Goal: Information Seeking & Learning: Learn about a topic

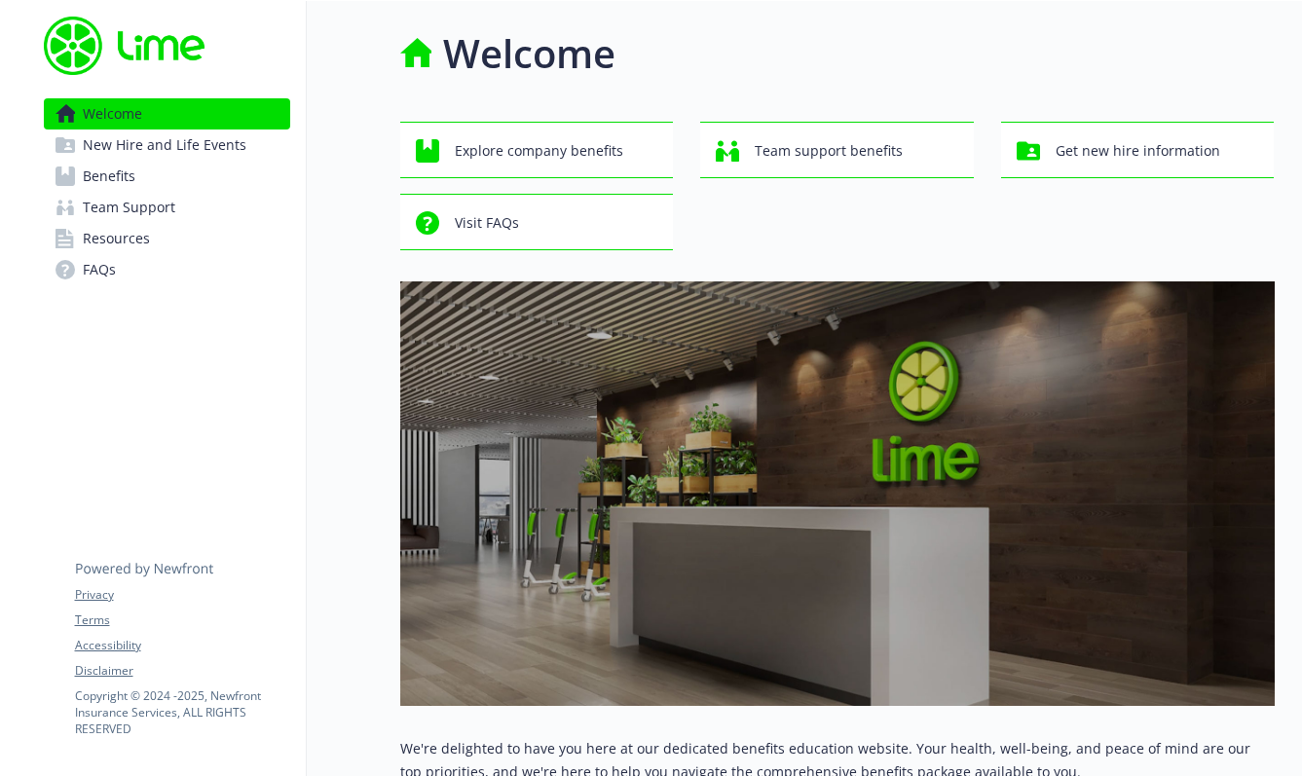
click at [187, 172] on link "Benefits" at bounding box center [167, 176] width 246 height 31
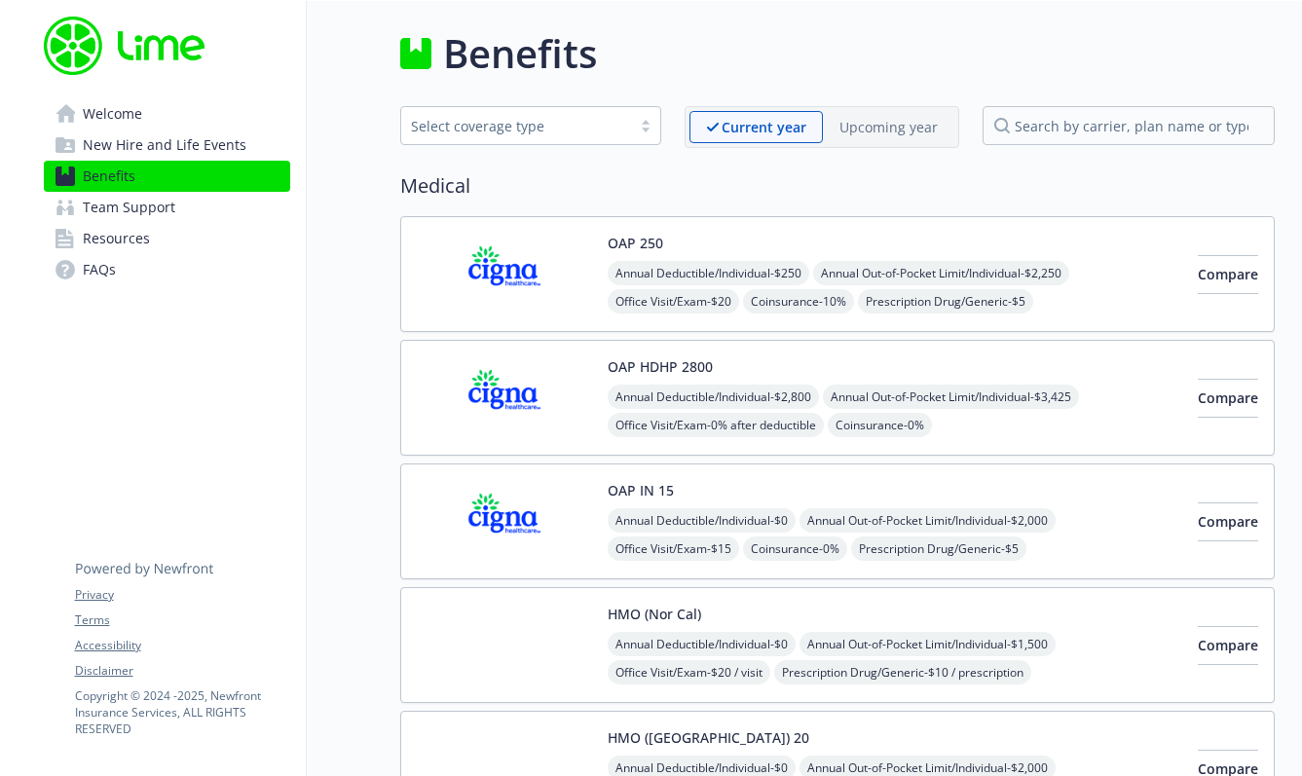
scroll to position [42, 0]
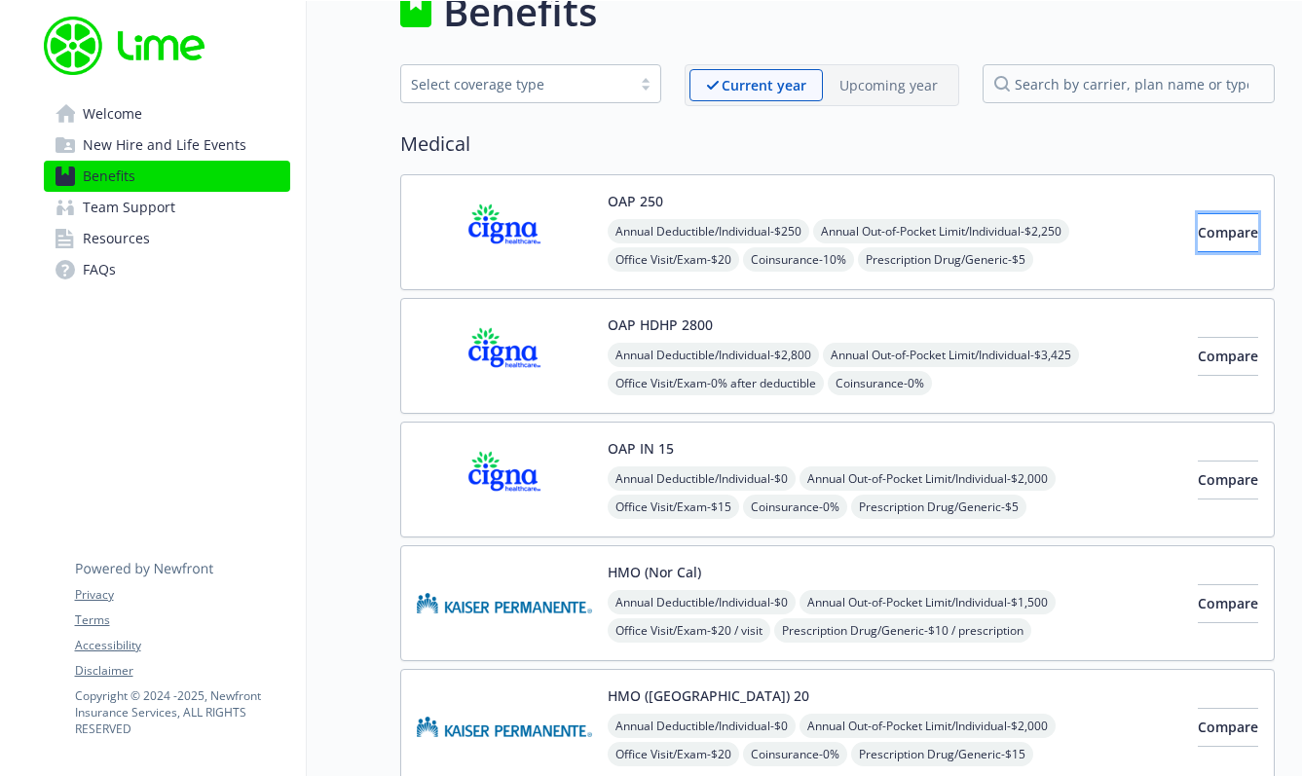
click at [1198, 235] on span "Compare" at bounding box center [1228, 232] width 60 height 19
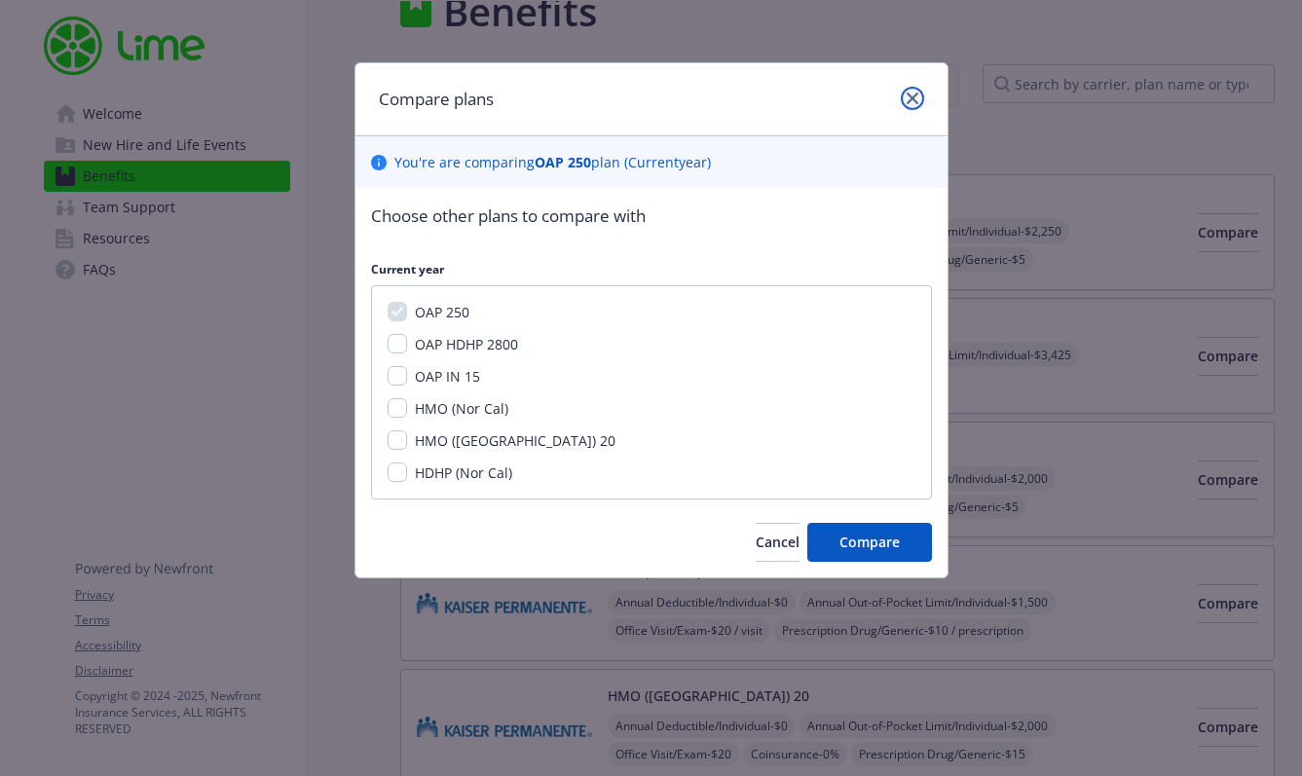
click at [902, 93] on link "close" at bounding box center [912, 98] width 23 height 23
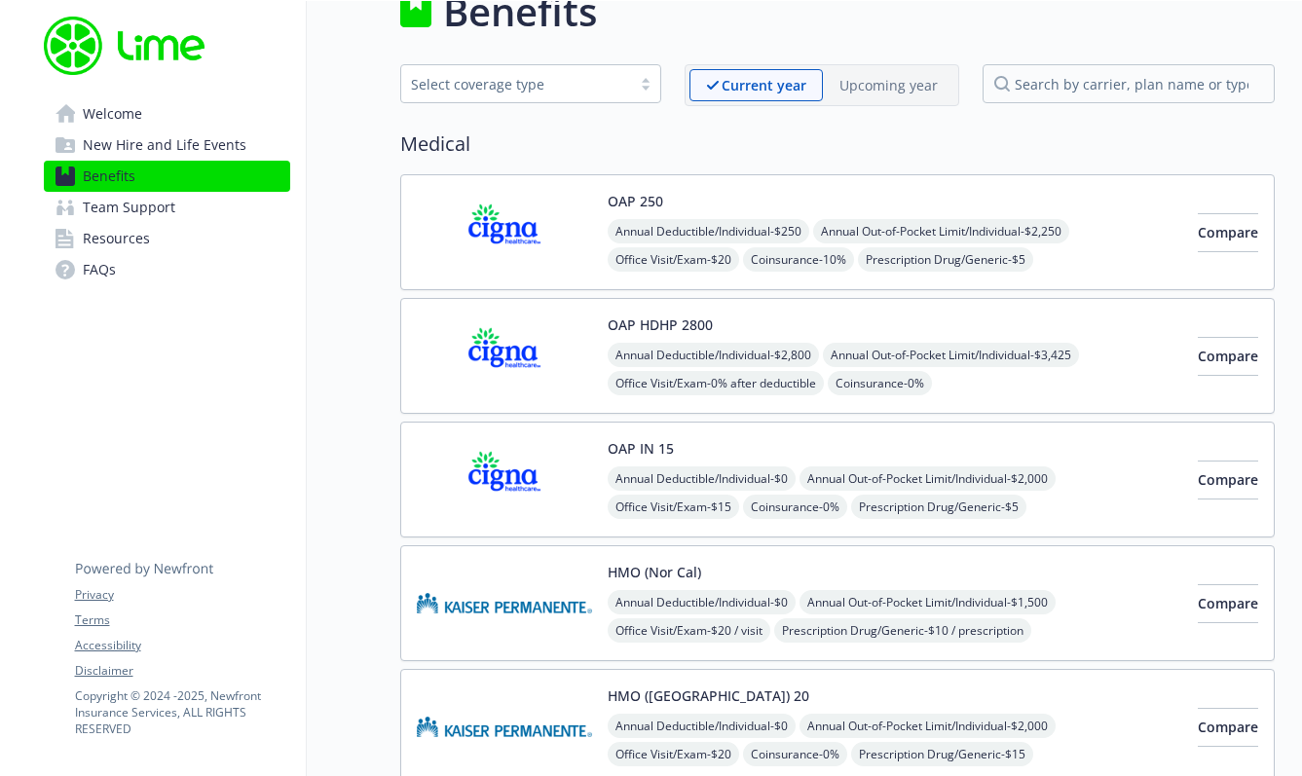
click at [153, 236] on link "Resources" at bounding box center [167, 238] width 246 height 31
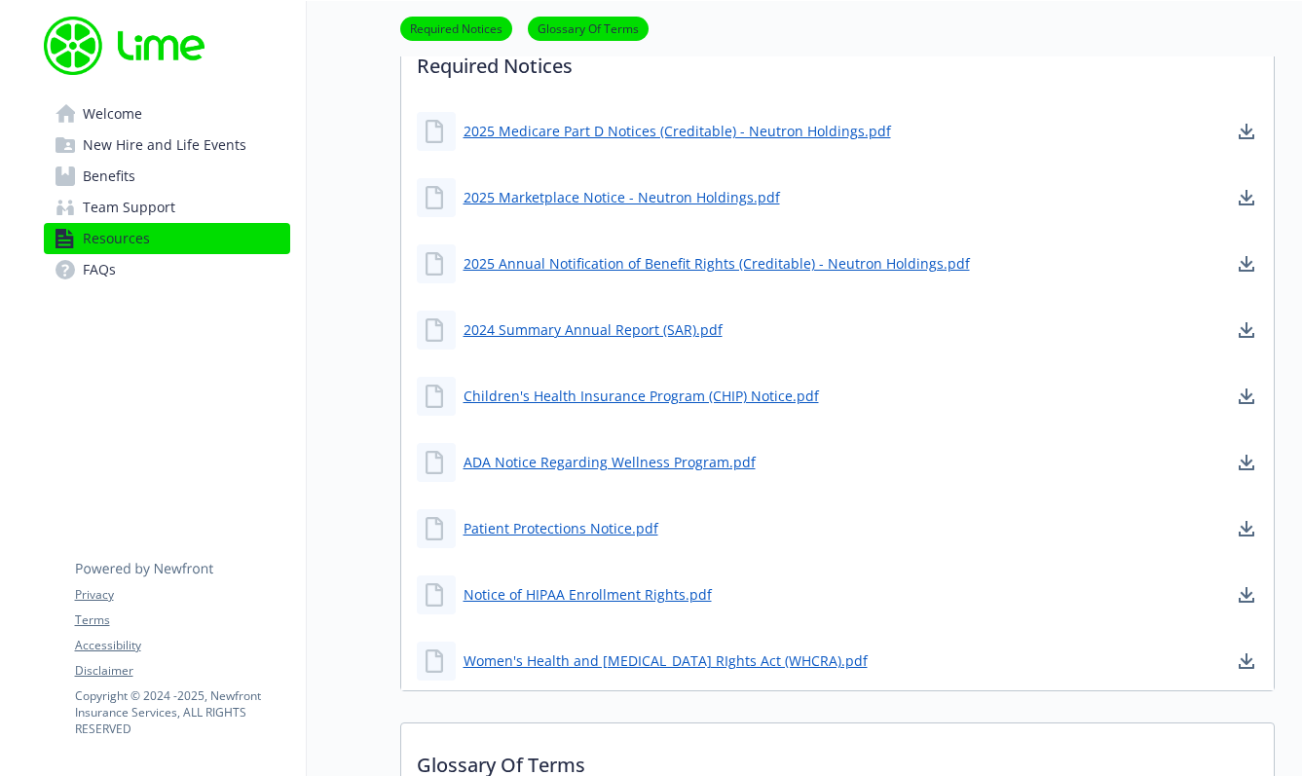
scroll to position [797, 0]
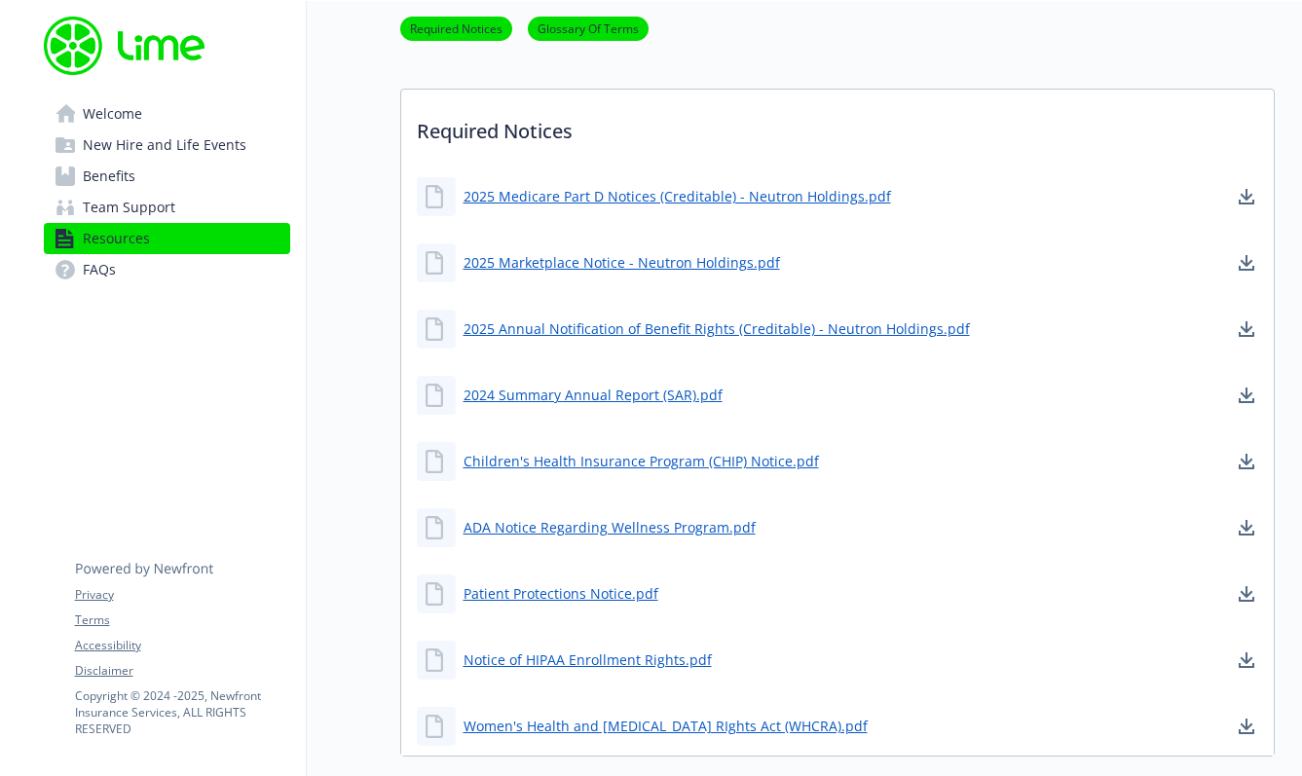
click at [149, 157] on span "New Hire and Life Events" at bounding box center [165, 145] width 164 height 31
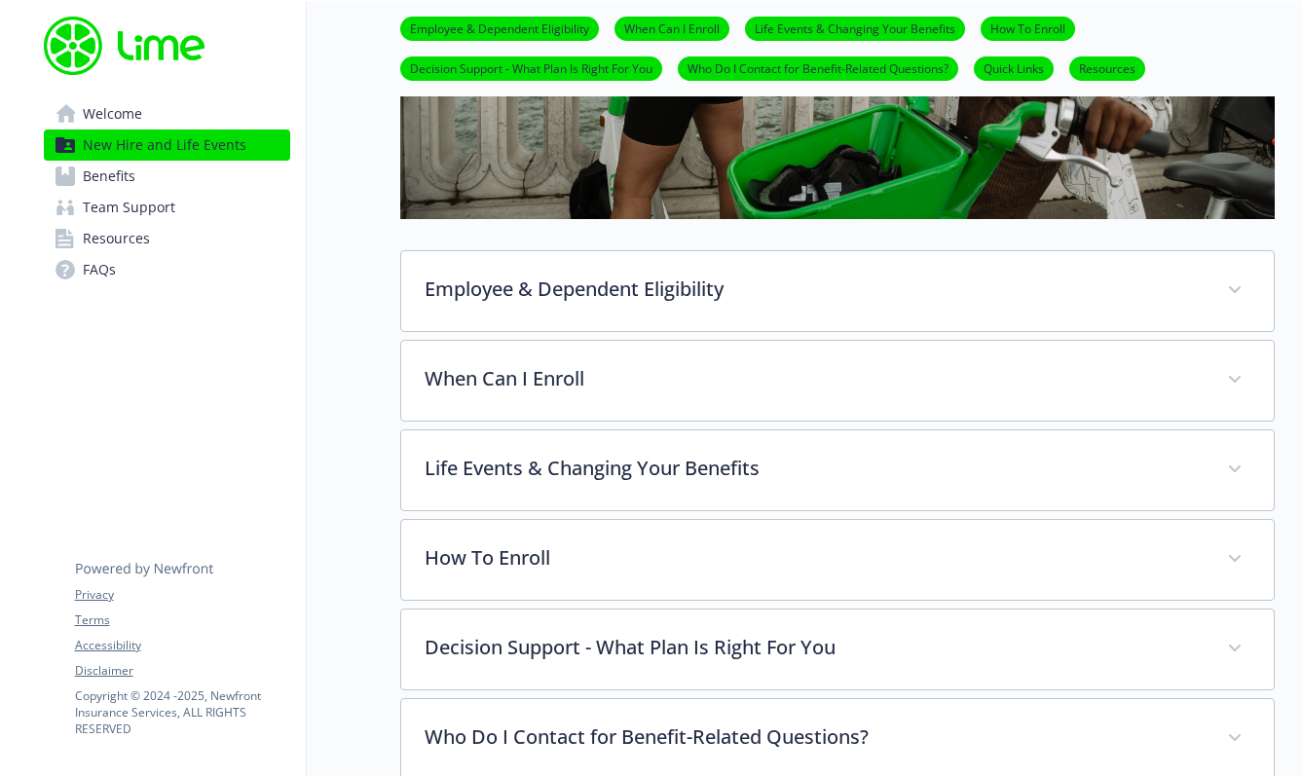
scroll to position [719, 0]
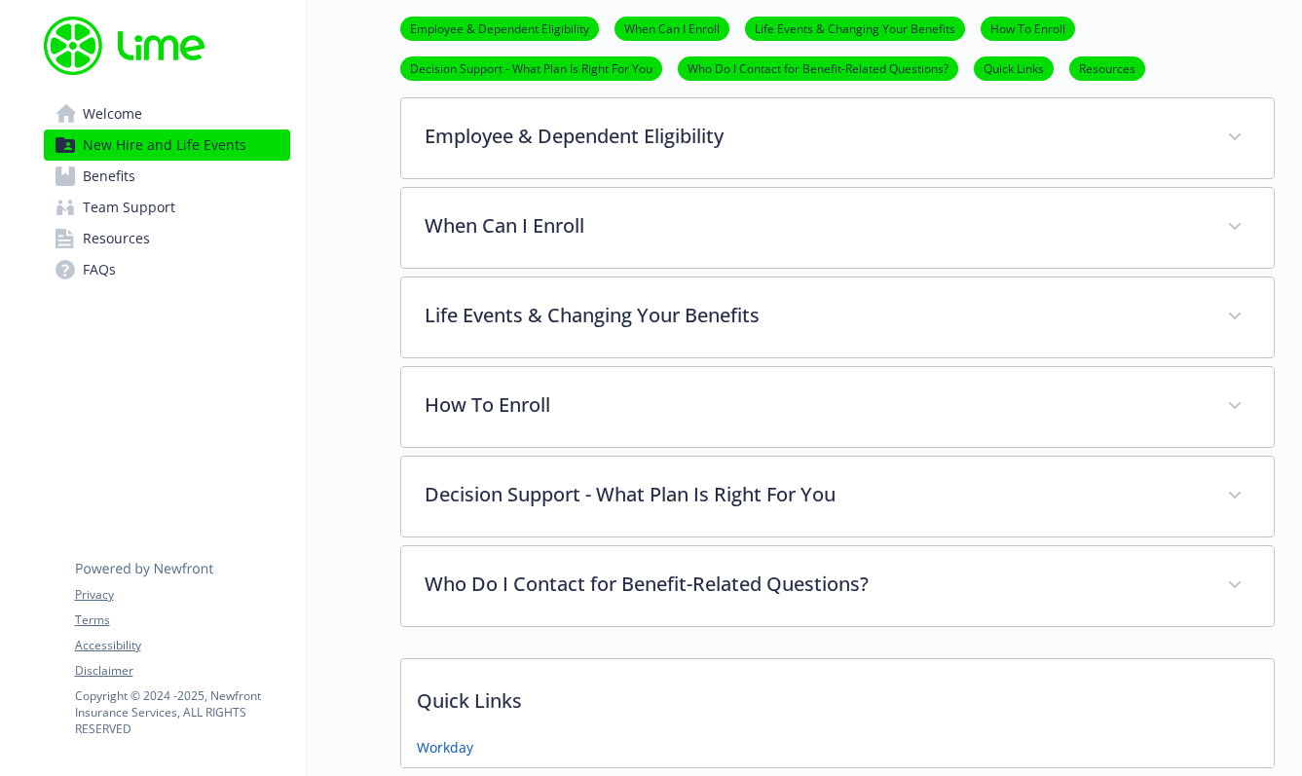
click at [148, 178] on link "Benefits" at bounding box center [167, 176] width 246 height 31
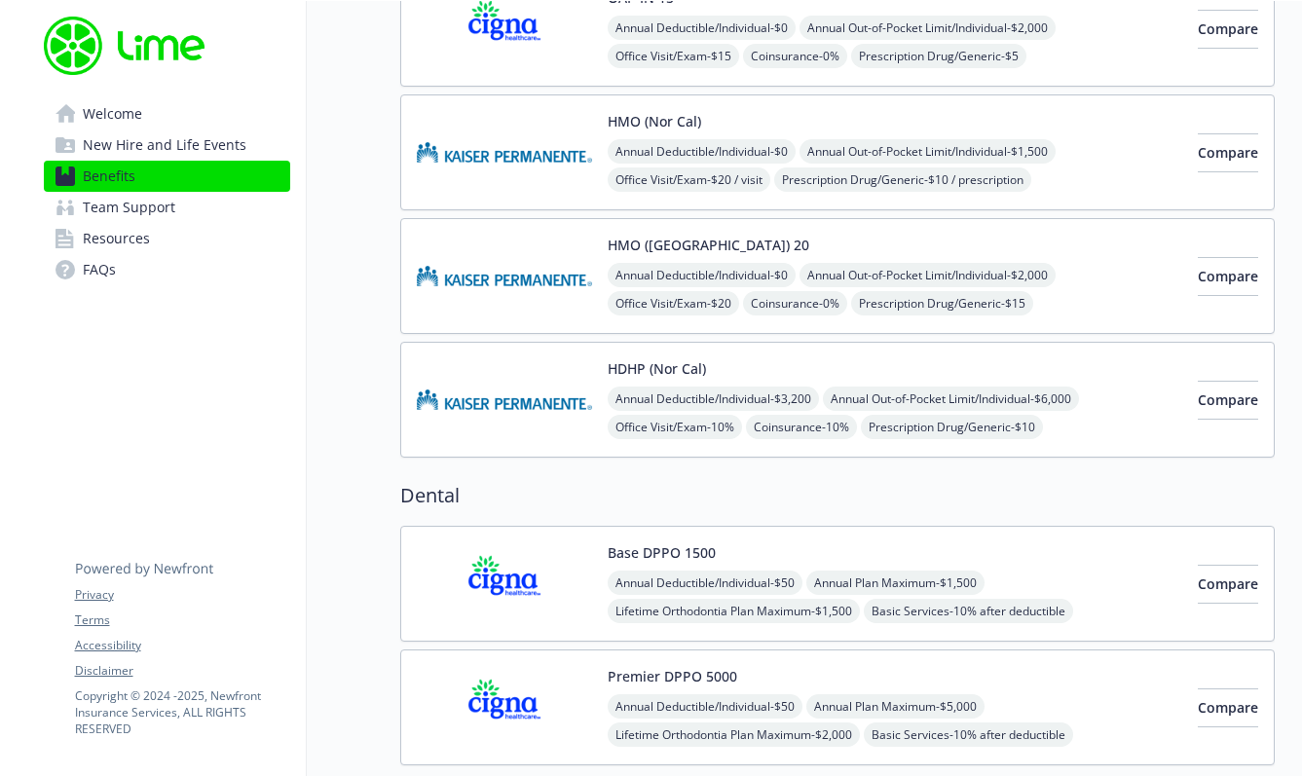
scroll to position [466, 0]
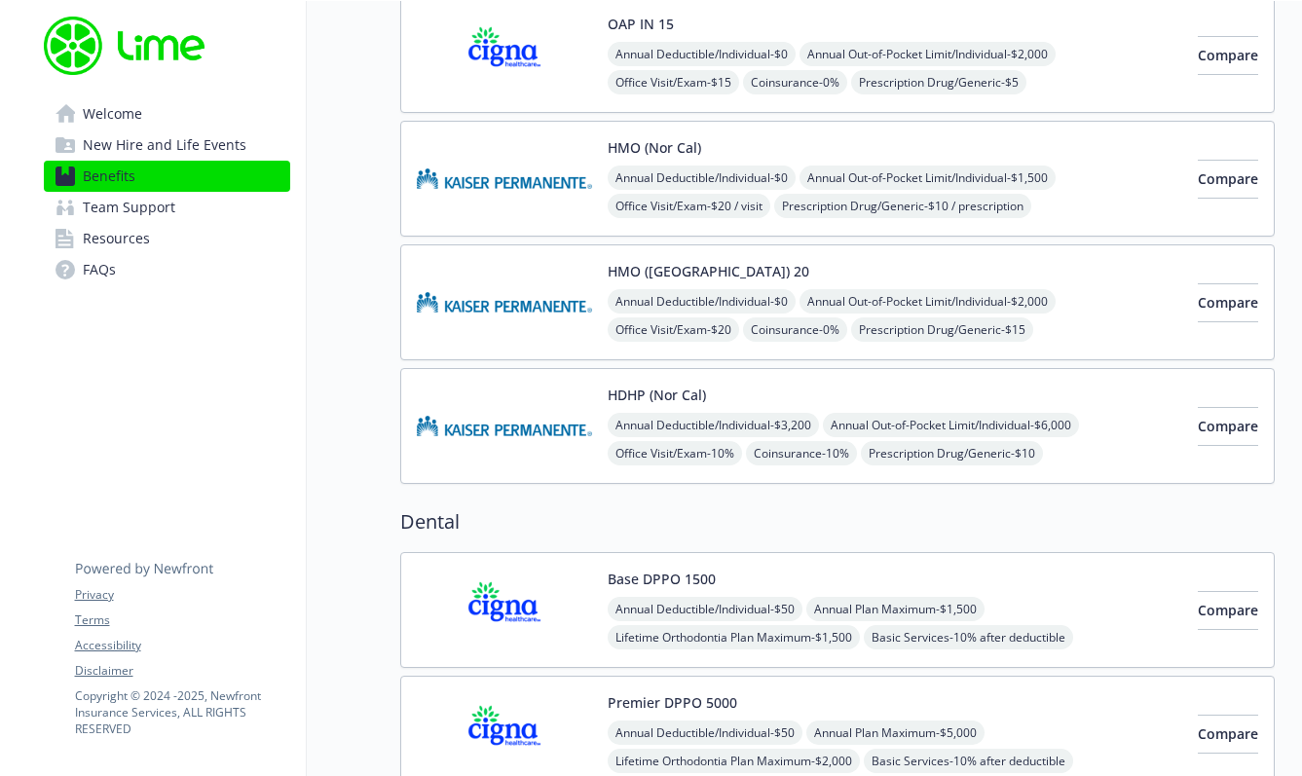
click at [205, 144] on span "New Hire and Life Events" at bounding box center [165, 145] width 164 height 31
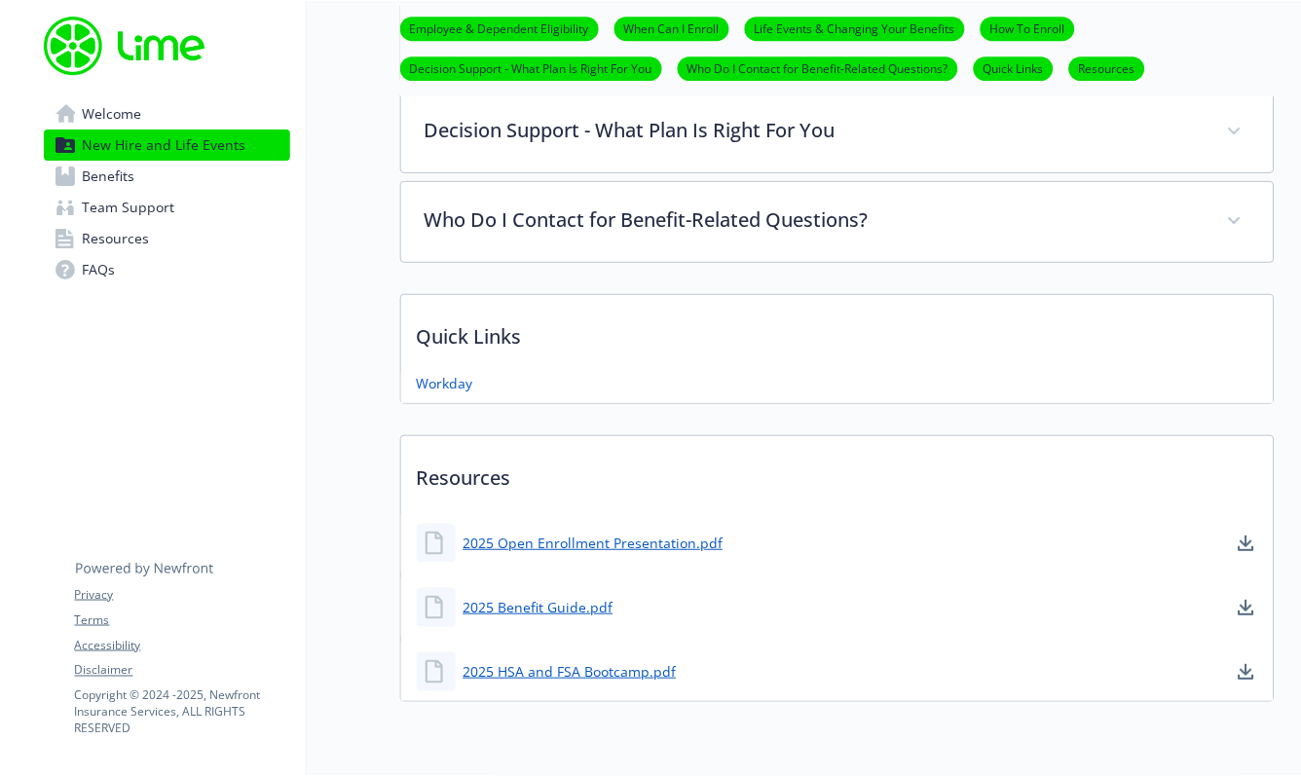
scroll to position [1149, 0]
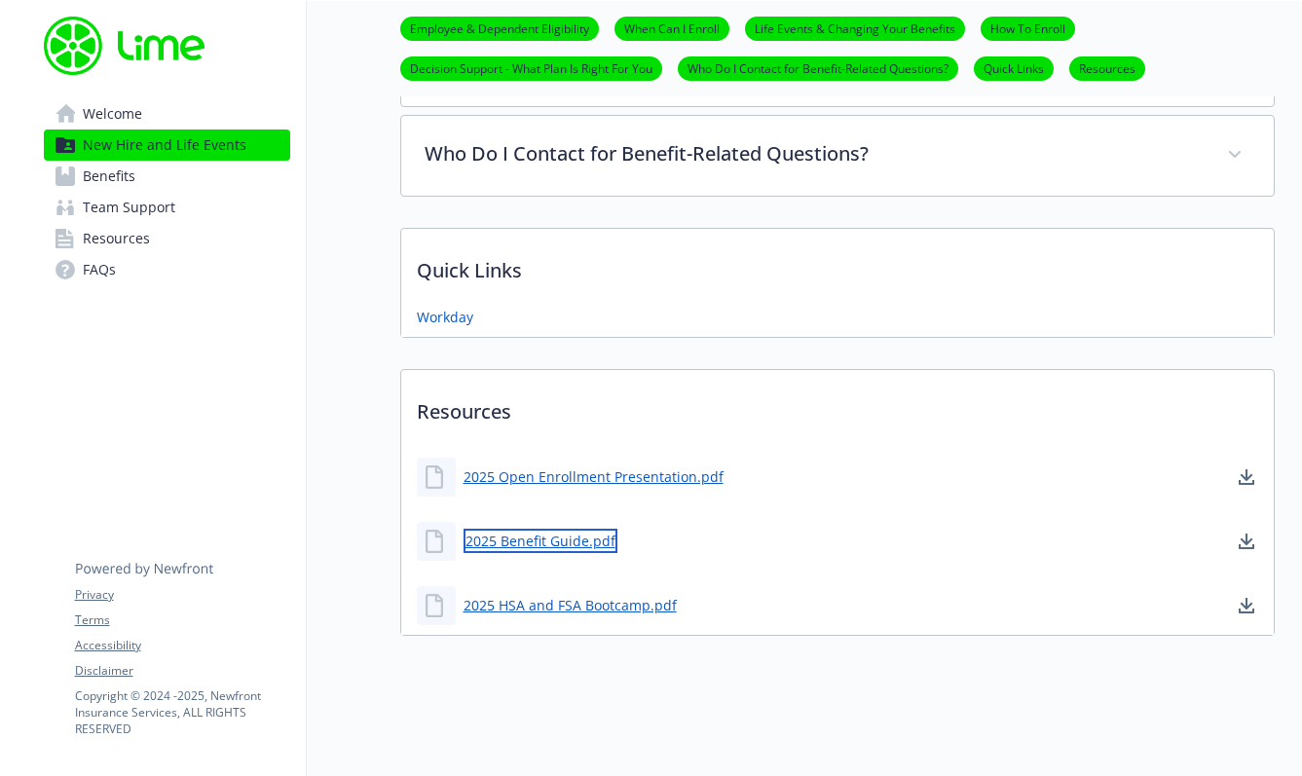
click at [541, 541] on link "2025 Benefit Guide.pdf" at bounding box center [541, 541] width 154 height 24
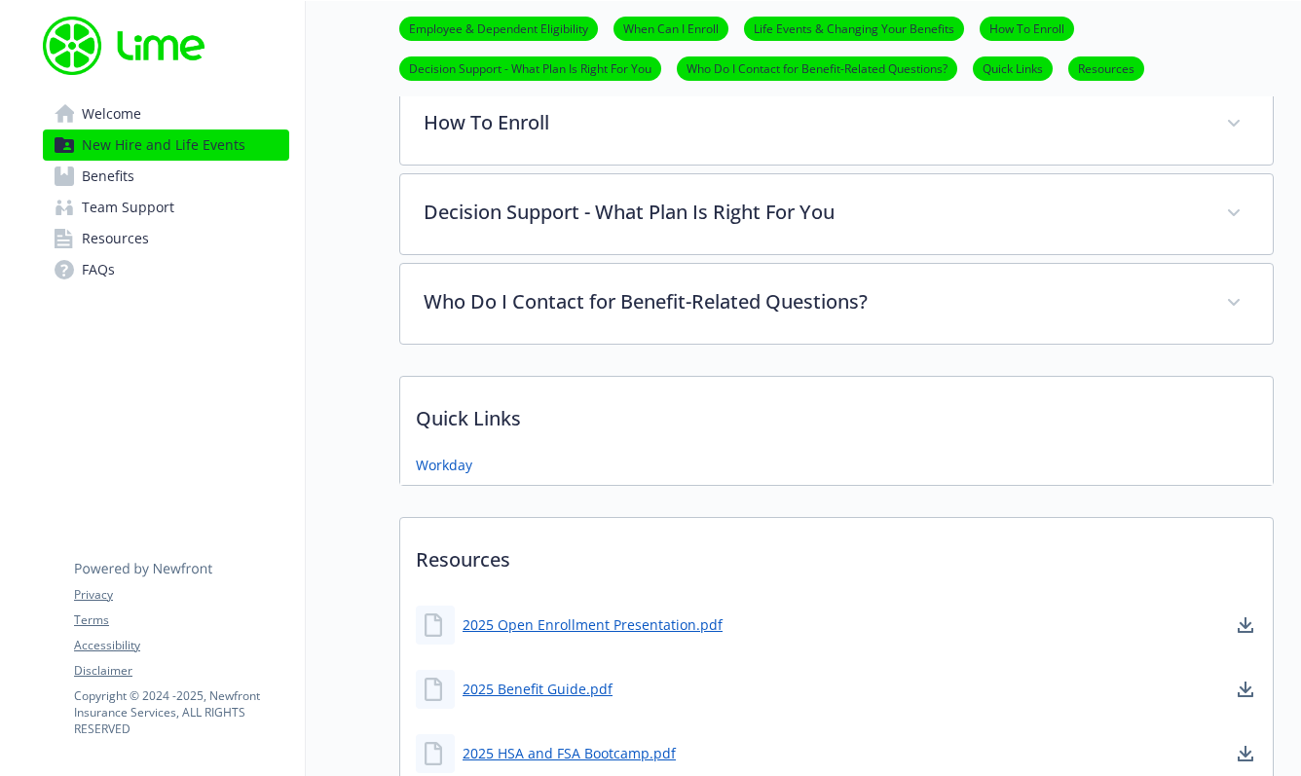
click at [212, 195] on link "Team Support" at bounding box center [166, 207] width 246 height 31
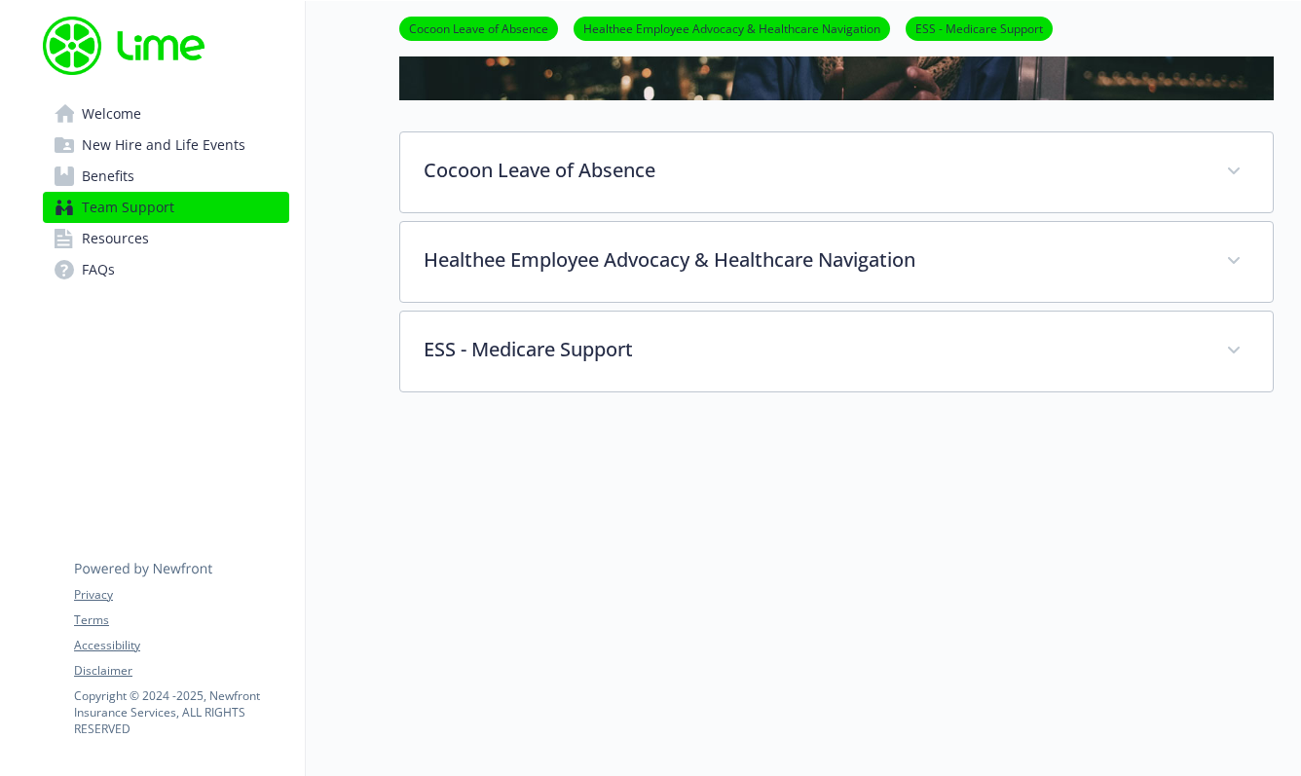
click at [214, 170] on link "Benefits" at bounding box center [166, 176] width 246 height 31
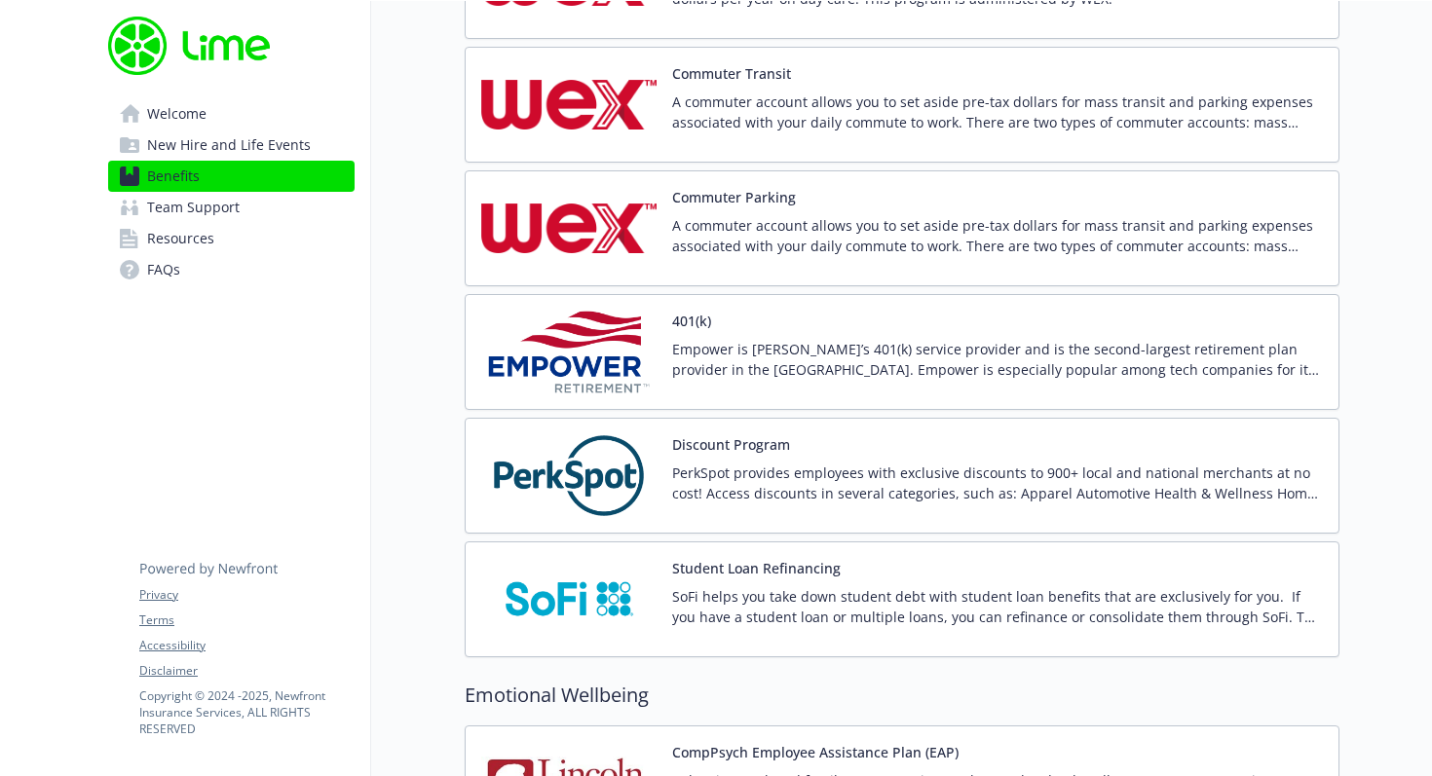
scroll to position [3048, 0]
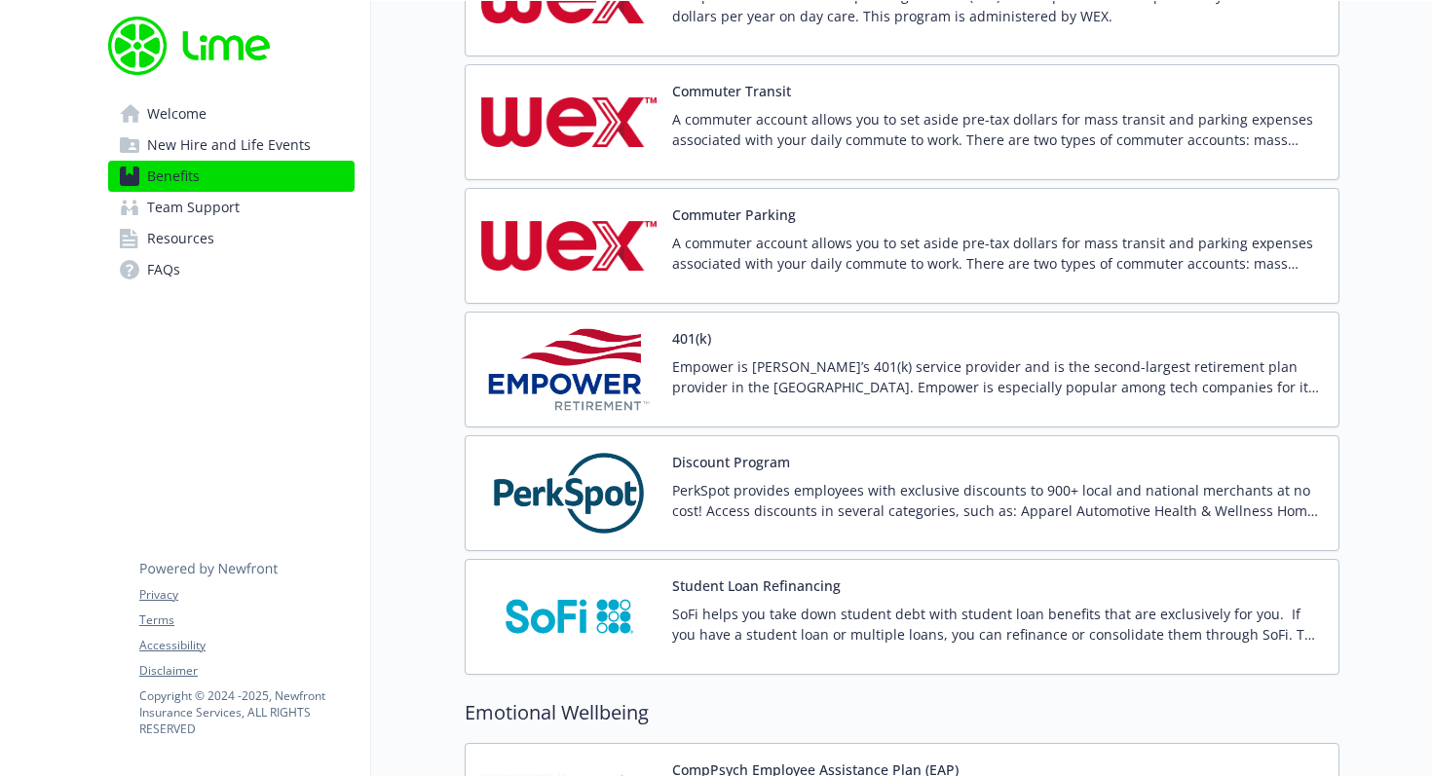
click at [602, 362] on img at bounding box center [568, 369] width 175 height 83
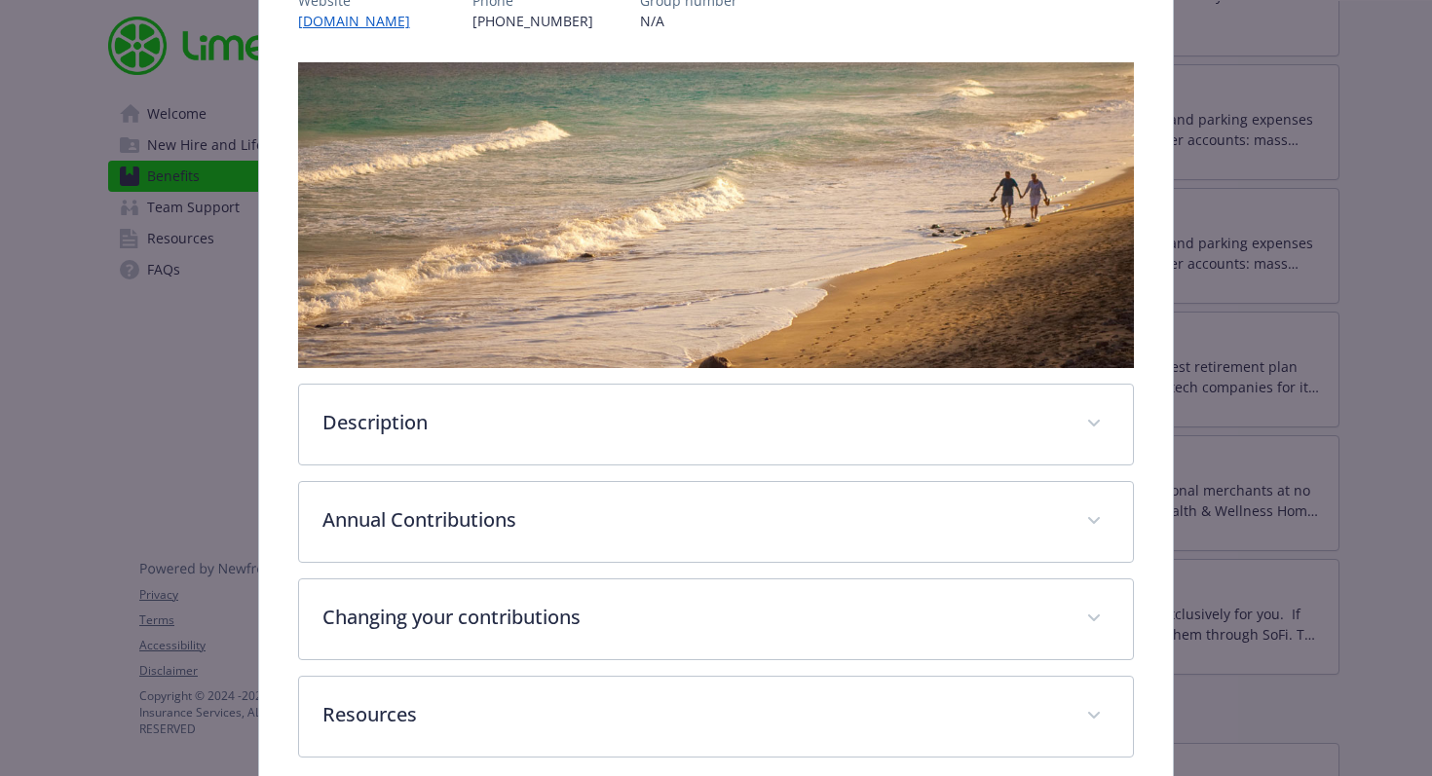
scroll to position [357, 0]
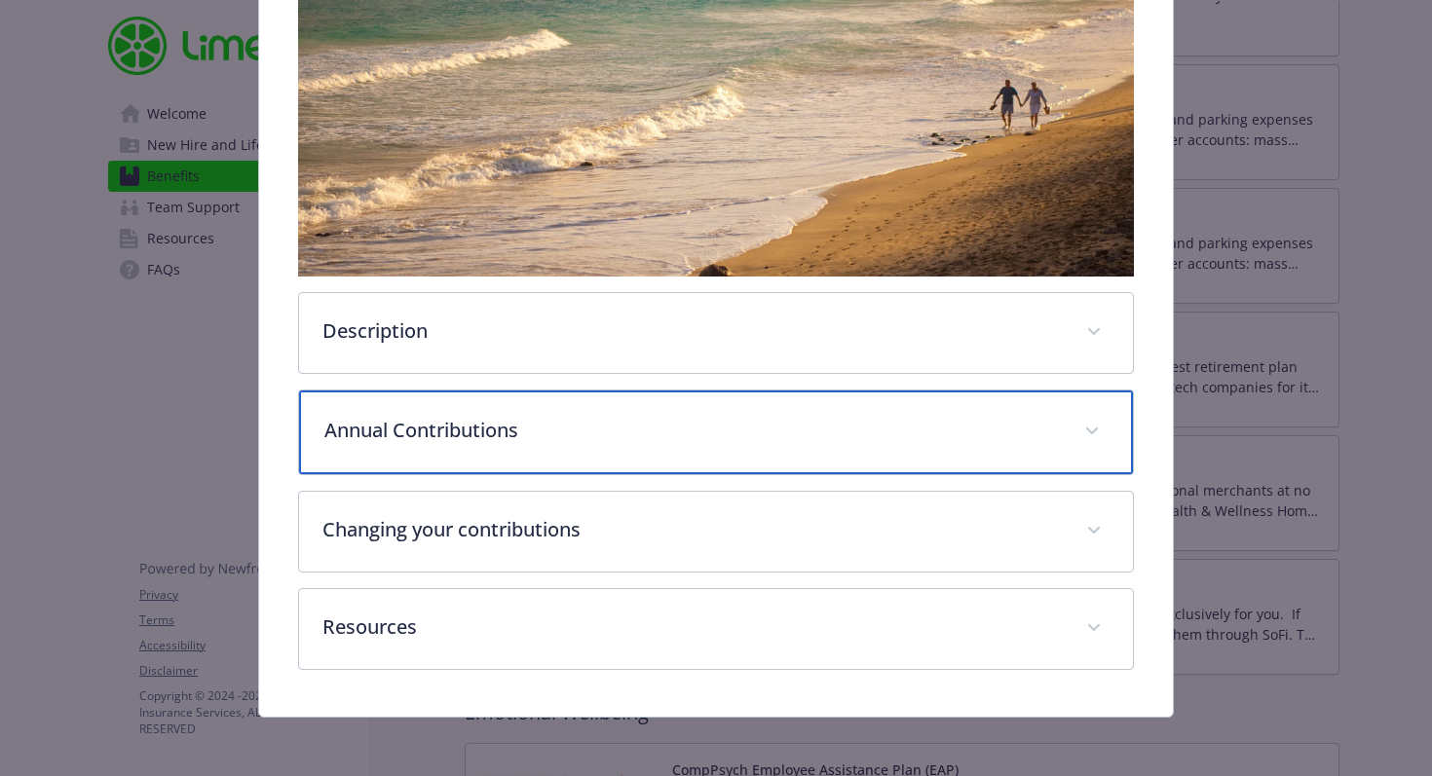
click at [604, 430] on p "Annual Contributions" at bounding box center [692, 430] width 737 height 29
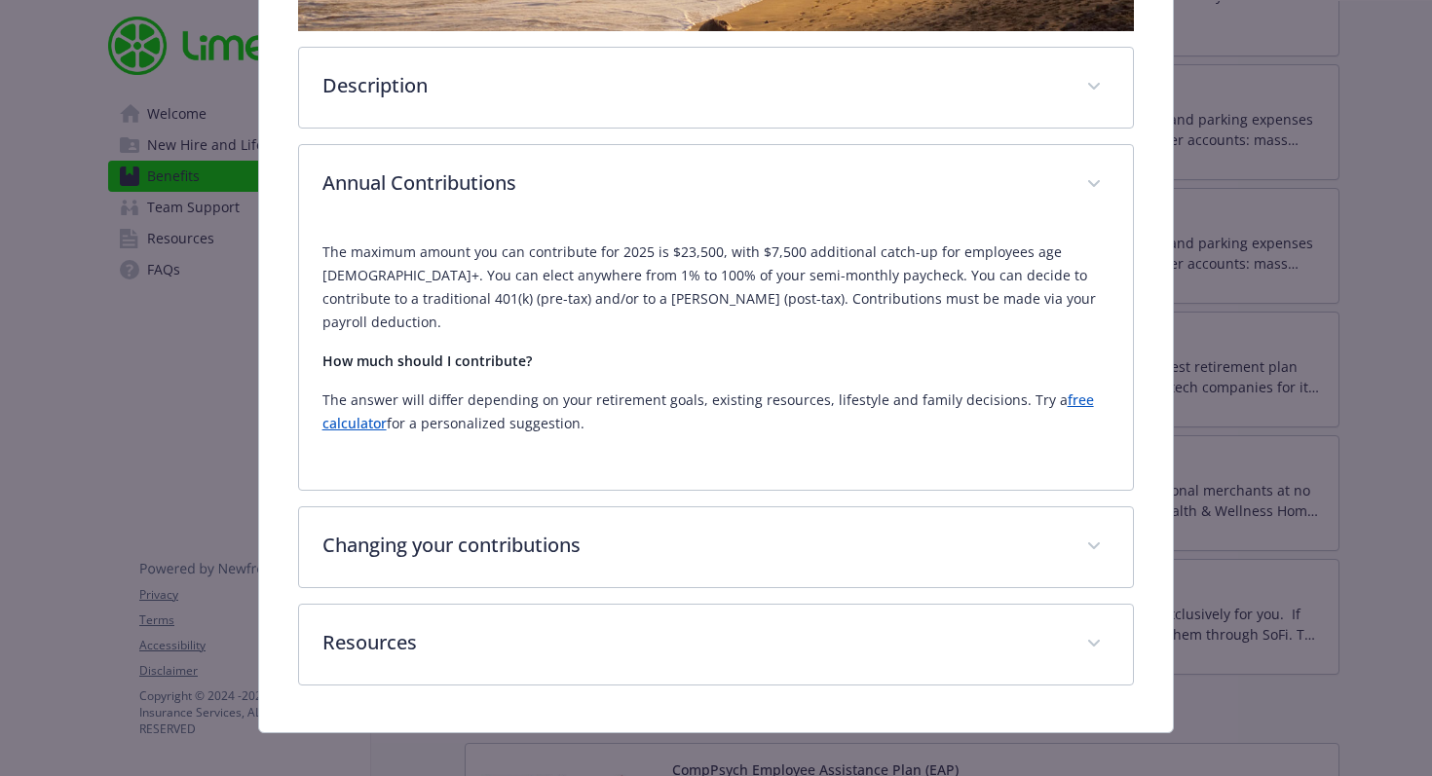
scroll to position [599, 0]
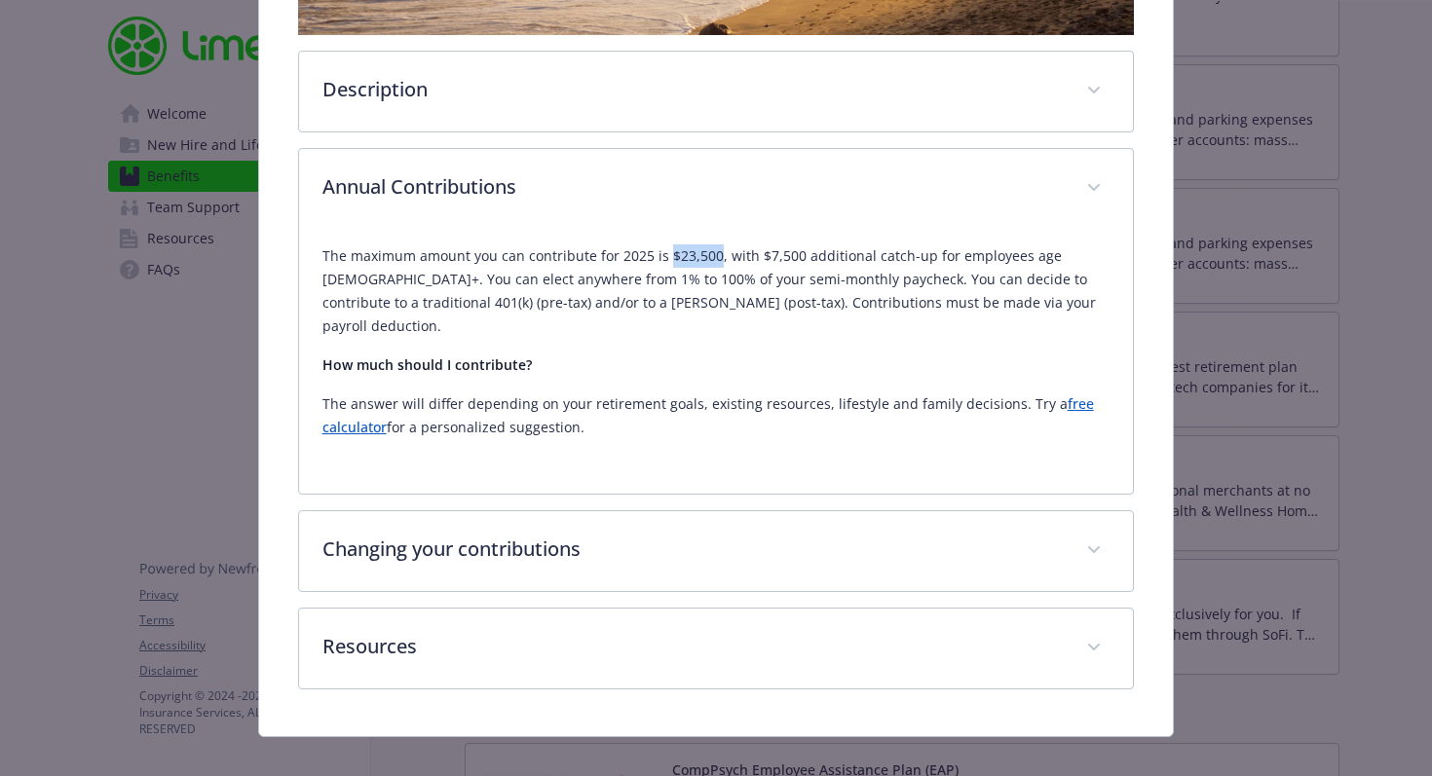
drag, startPoint x: 665, startPoint y: 248, endPoint x: 715, endPoint y: 250, distance: 49.7
click at [715, 250] on p "The maximum amount you can contribute for 2025 is $23,500, with $7,500 addition…" at bounding box center [716, 290] width 788 height 93
copy p "$23,500"
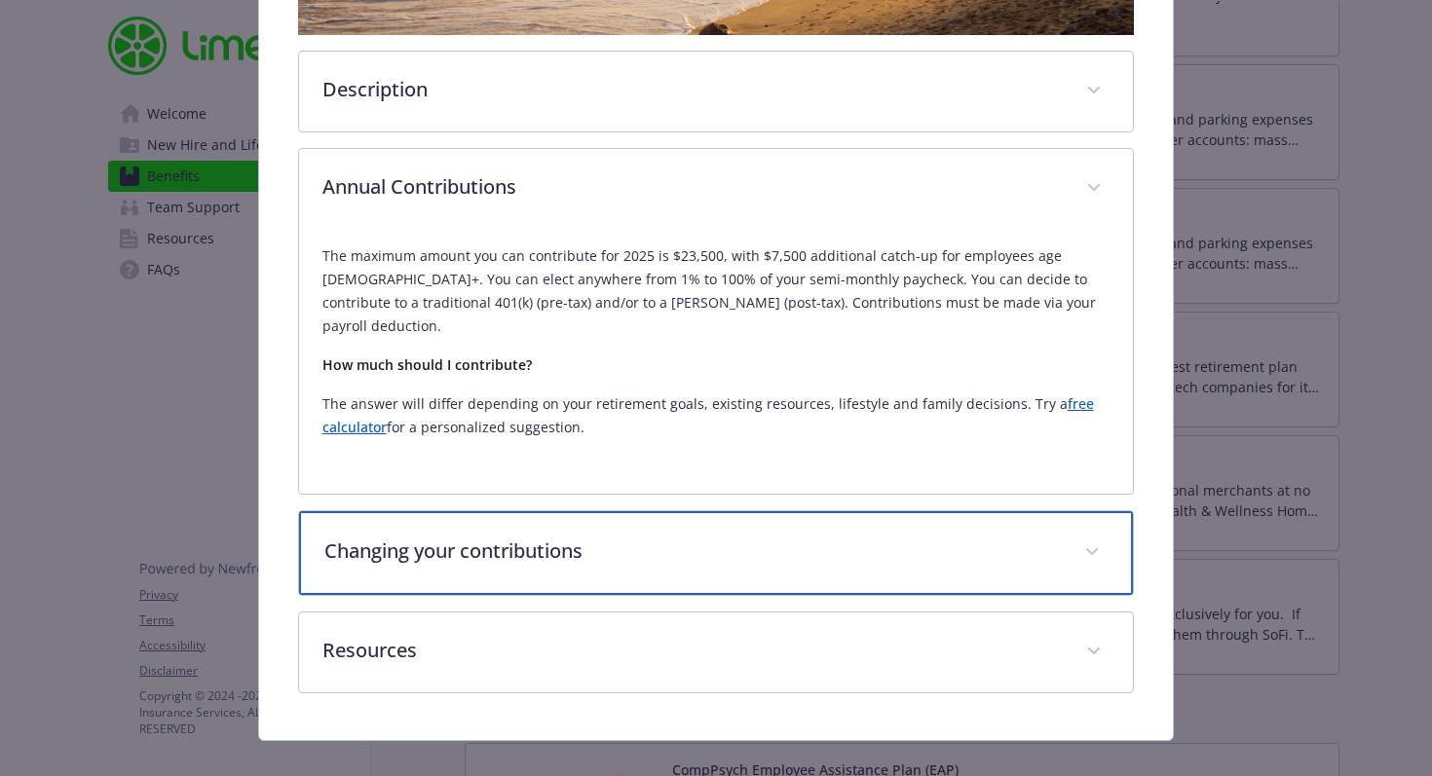
click at [540, 537] on p "Changing your contributions" at bounding box center [692, 551] width 737 height 29
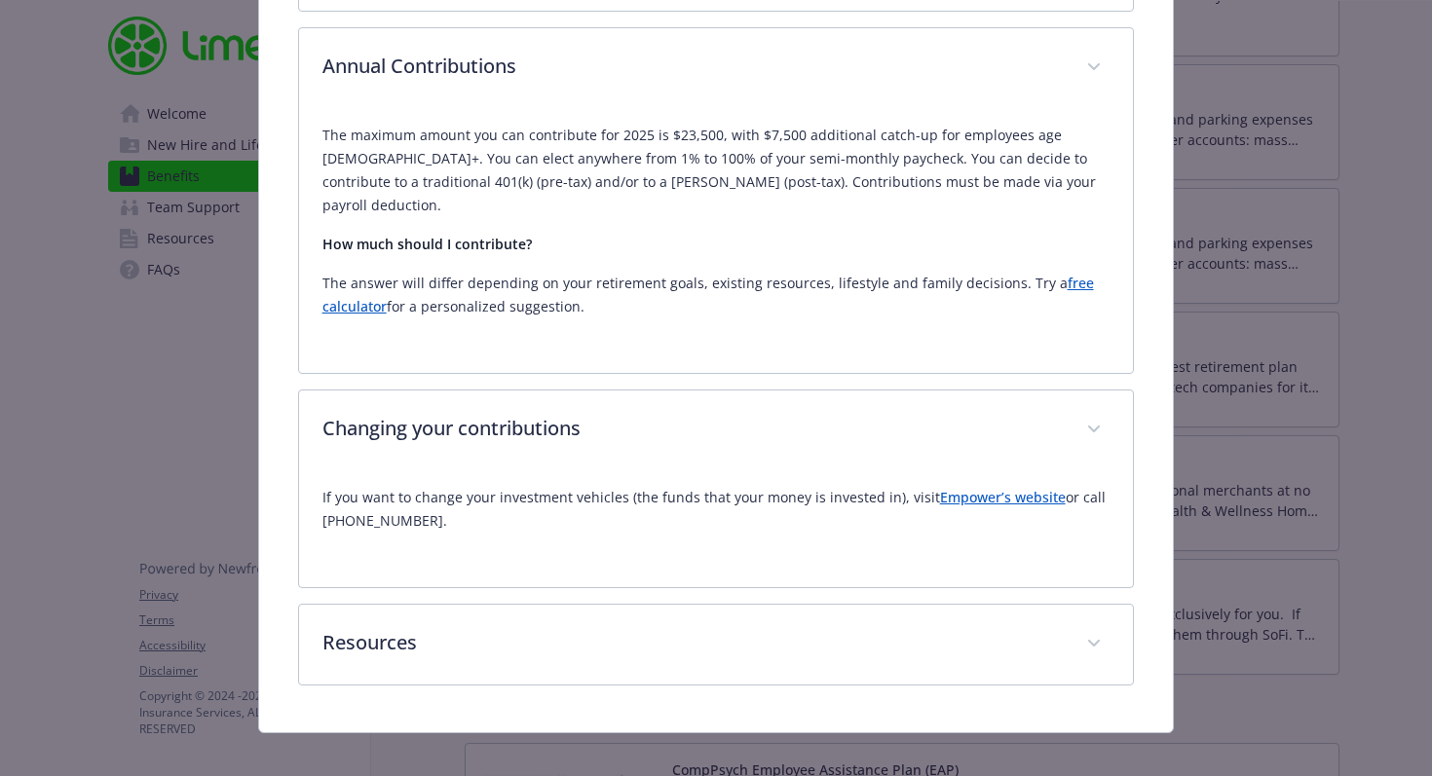
scroll to position [716, 0]
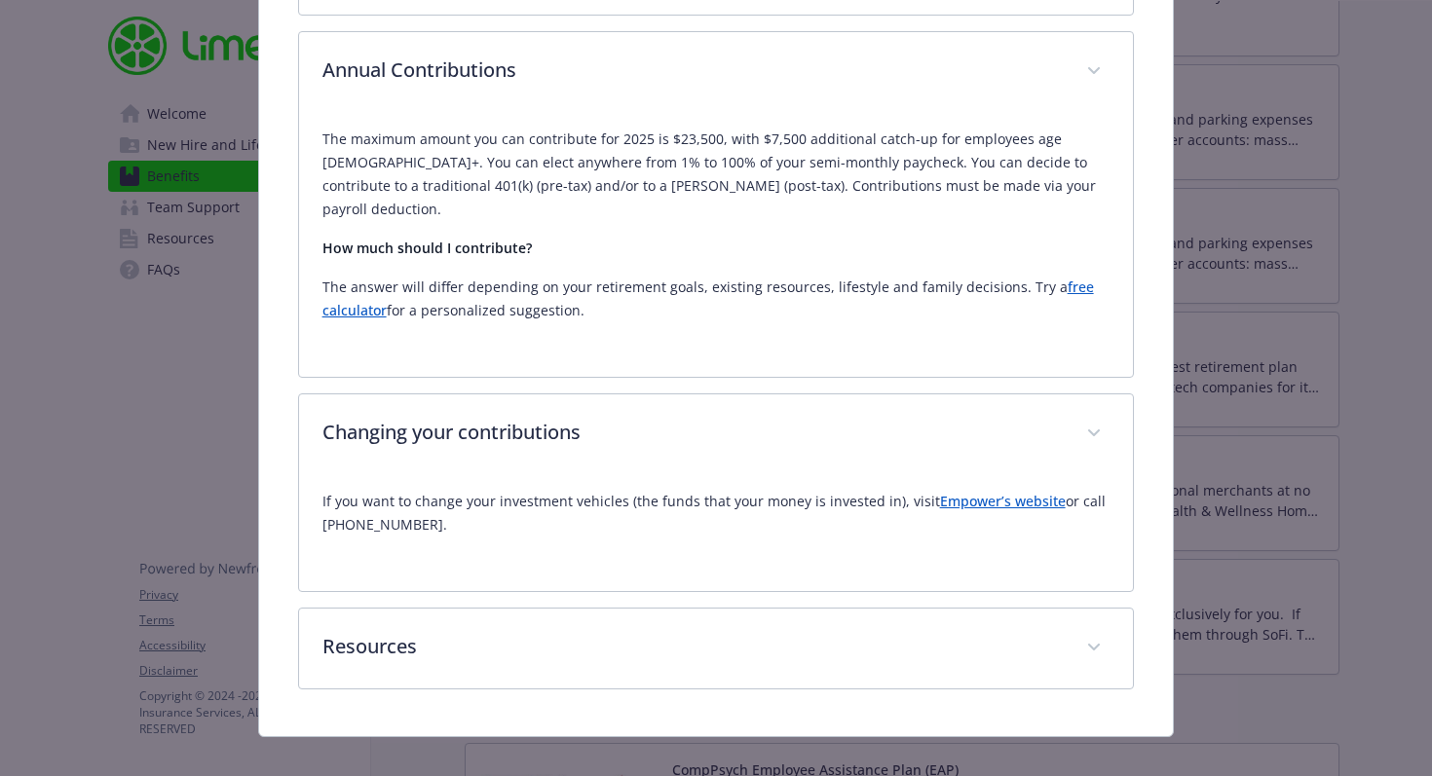
click at [980, 492] on link "Empower’s website" at bounding box center [1003, 501] width 126 height 19
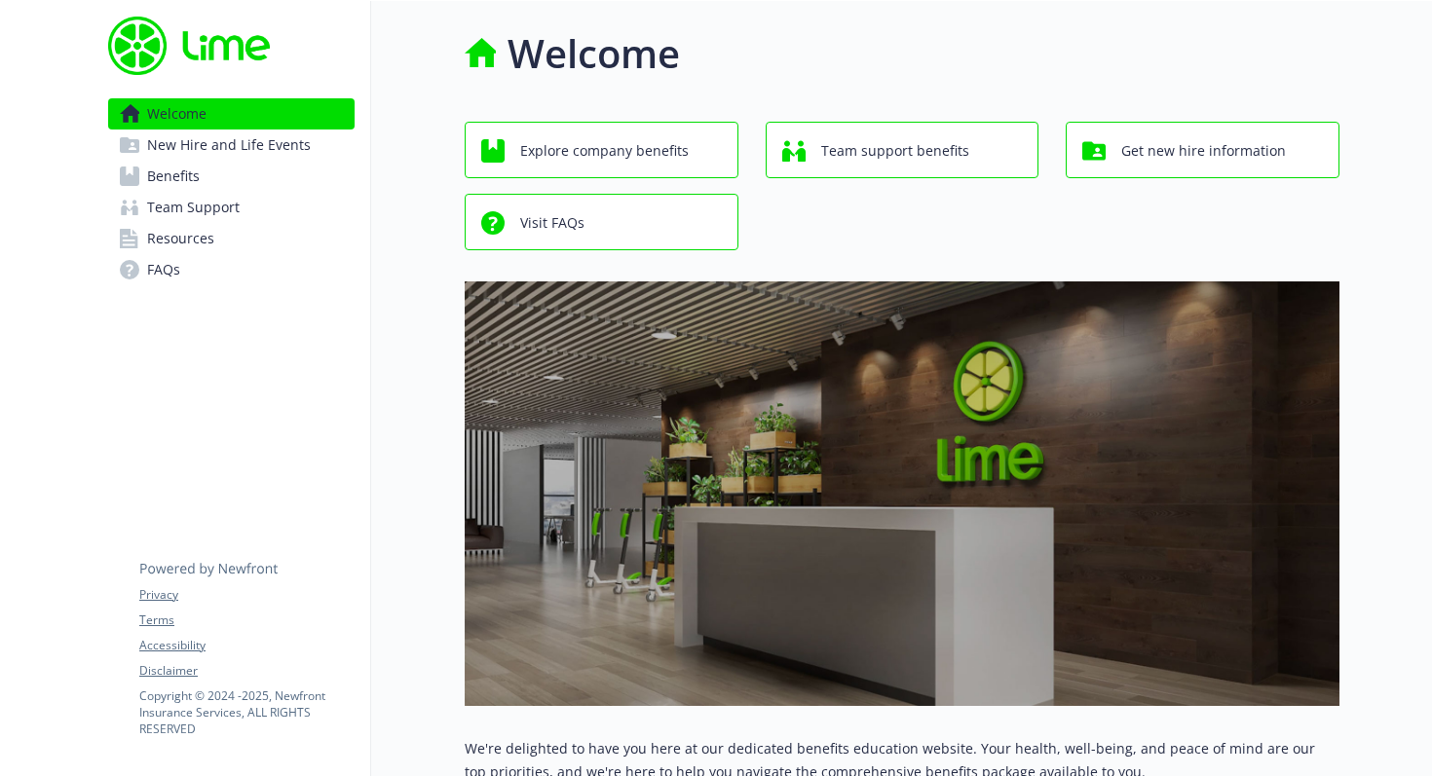
click at [225, 178] on link "Benefits" at bounding box center [231, 176] width 246 height 31
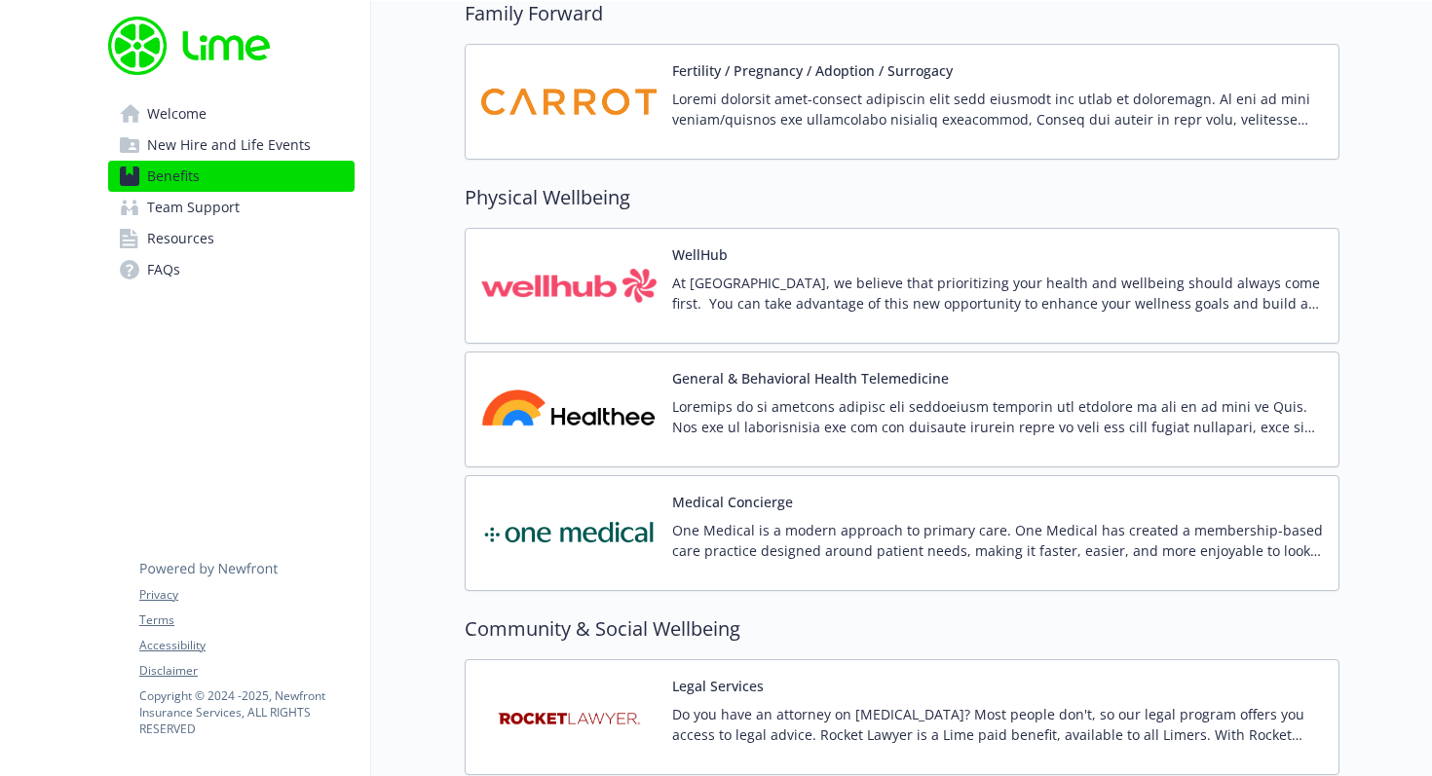
scroll to position [4318, 0]
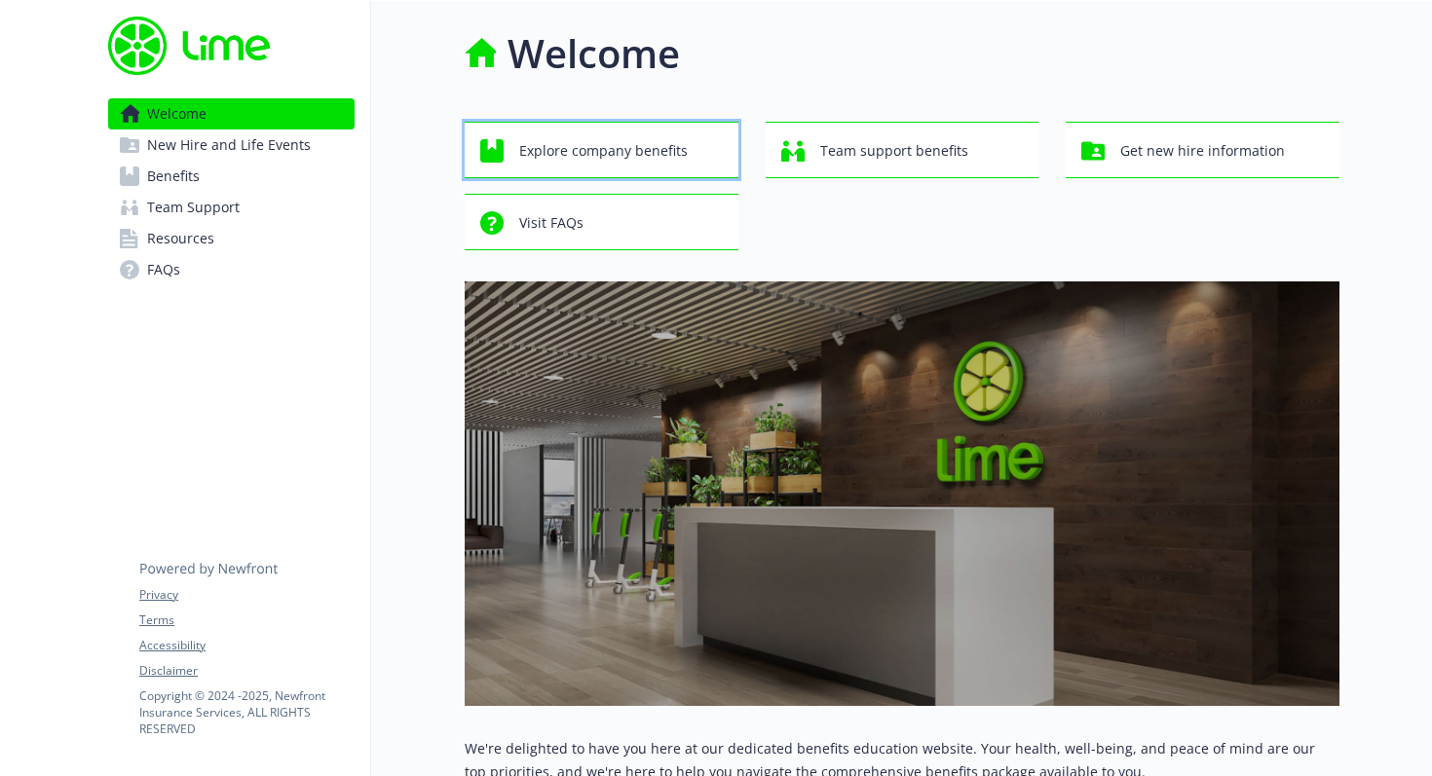
click at [656, 164] on span "Explore company benefits" at bounding box center [603, 150] width 168 height 37
click at [271, 183] on link "Benefits" at bounding box center [231, 176] width 246 height 31
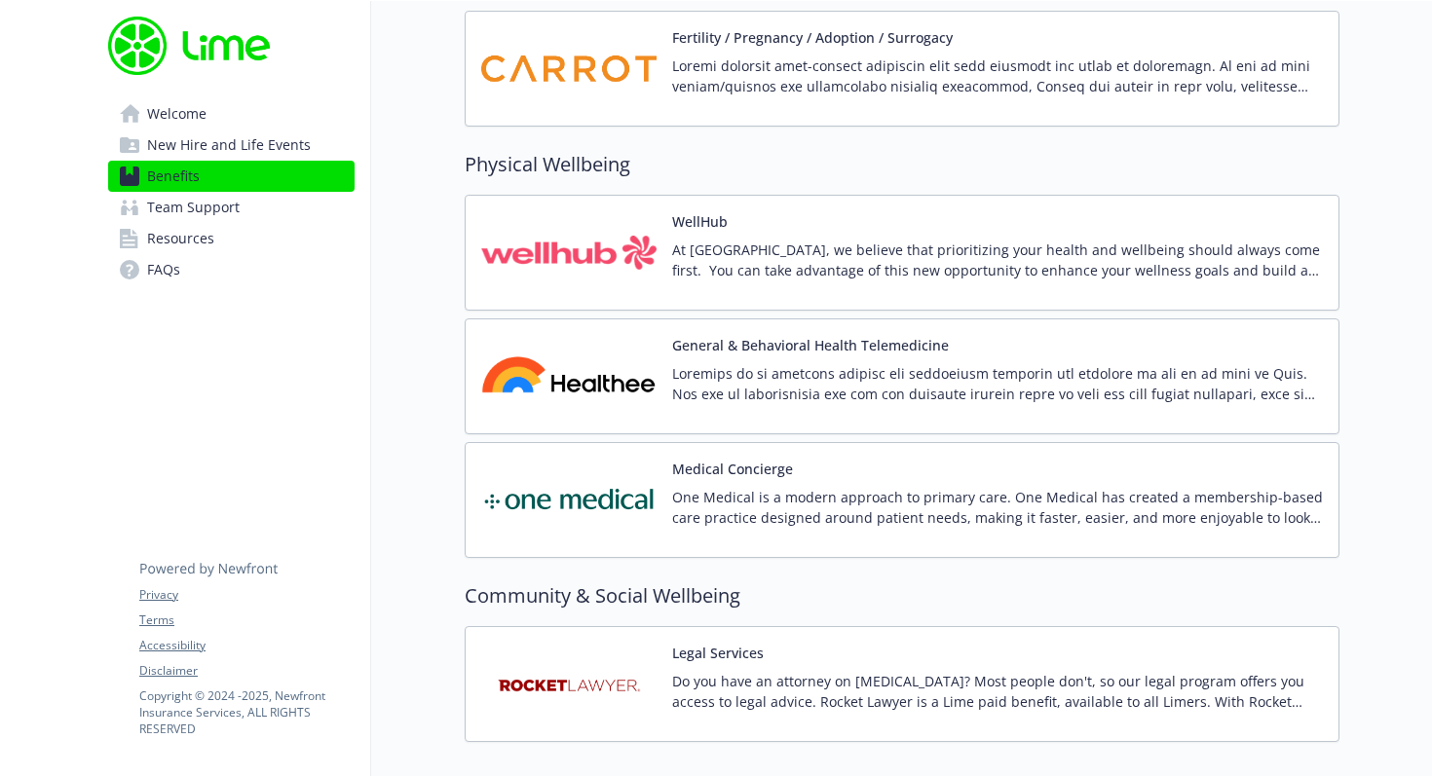
scroll to position [4318, 0]
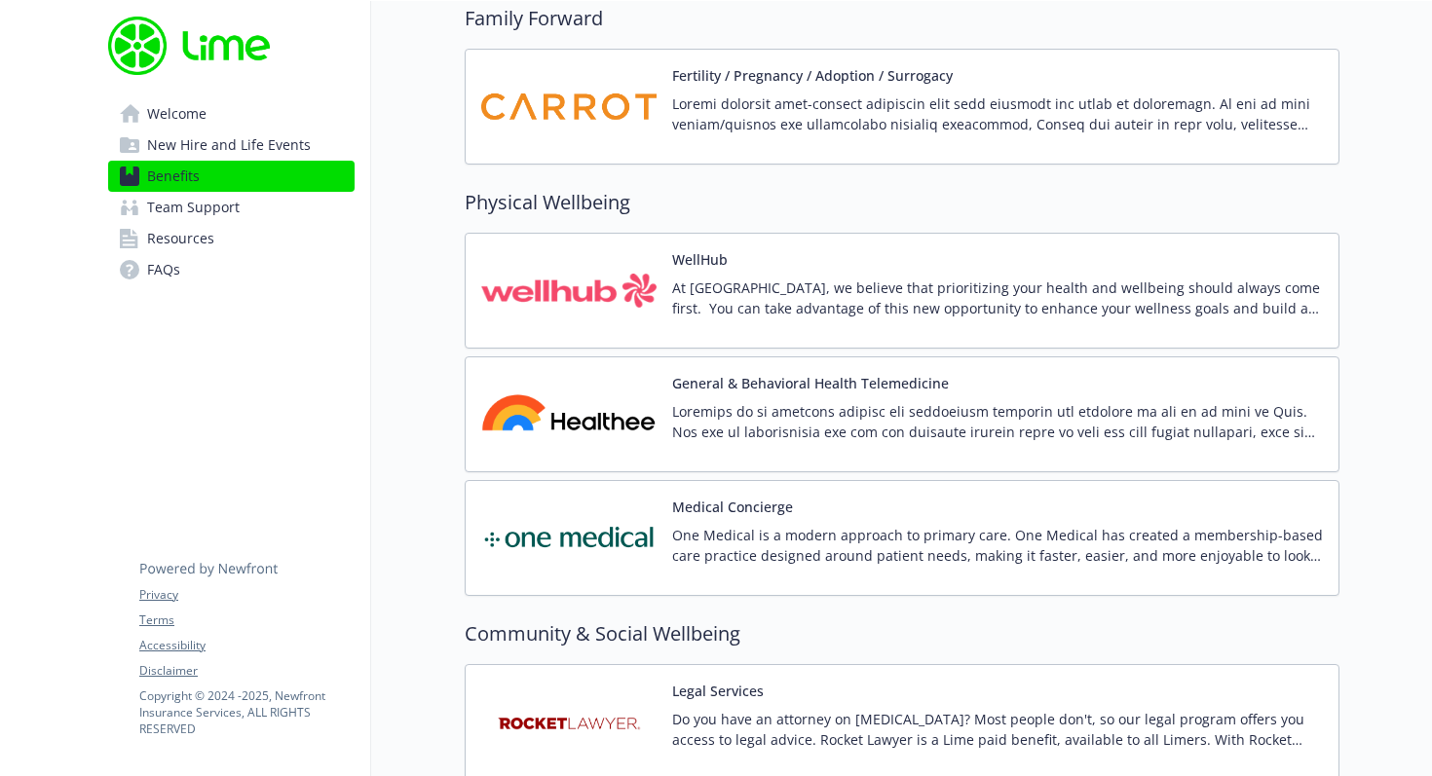
click at [754, 306] on p "At [GEOGRAPHIC_DATA], we believe that prioritizing your health and wellbeing sh…" at bounding box center [997, 298] width 651 height 41
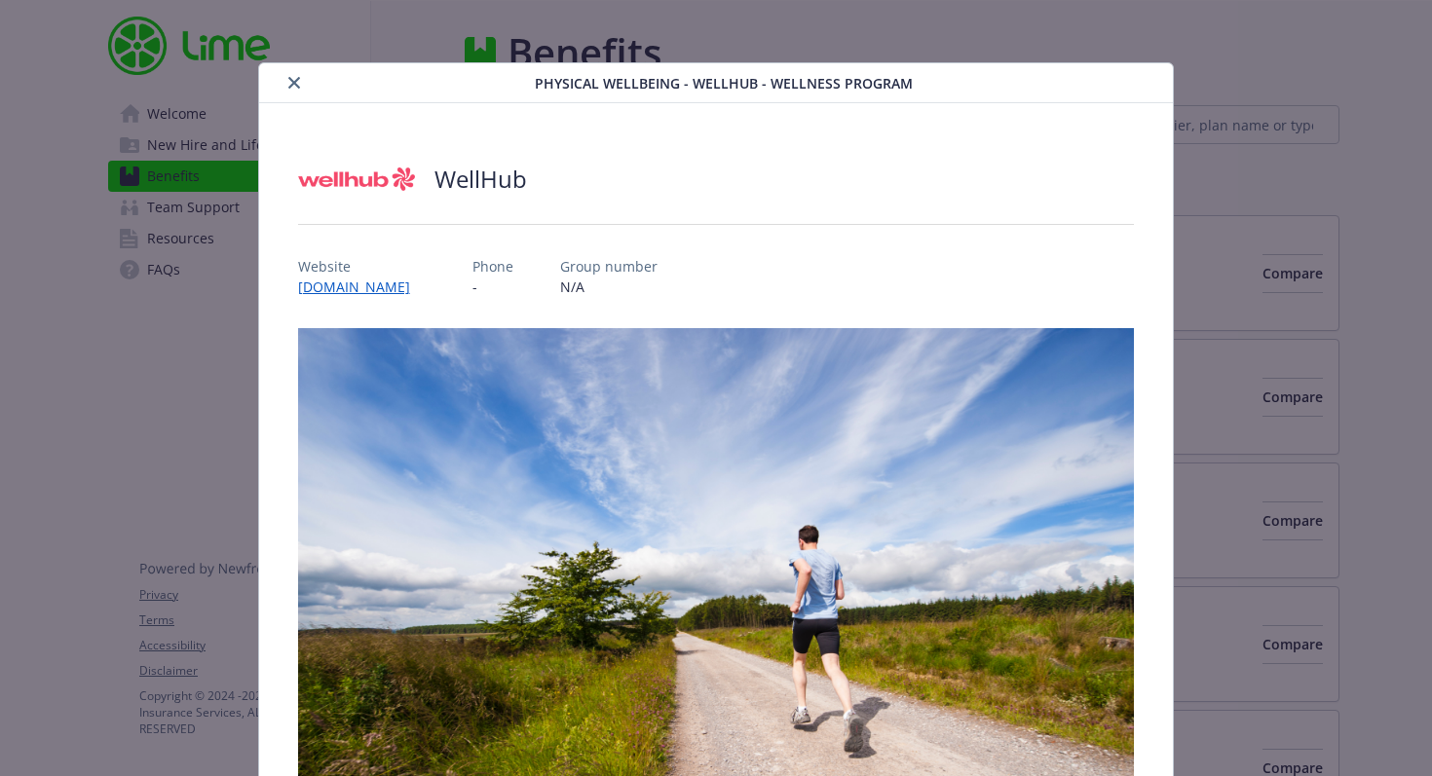
scroll to position [4174, 0]
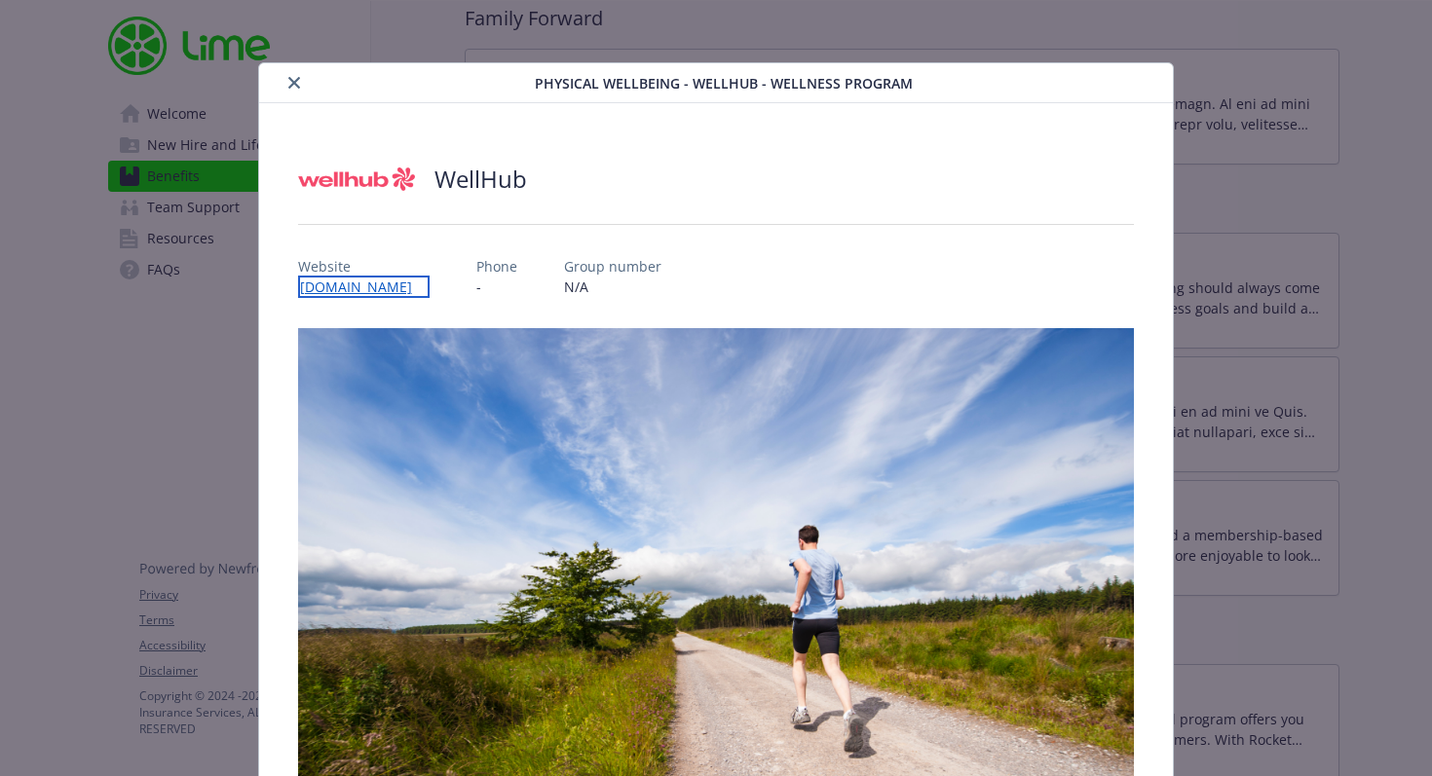
click at [392, 287] on link "[DOMAIN_NAME]" at bounding box center [363, 287] width 131 height 22
click at [410, 285] on link "[DOMAIN_NAME]" at bounding box center [363, 287] width 131 height 22
click at [297, 92] on button "close" at bounding box center [293, 82] width 23 height 23
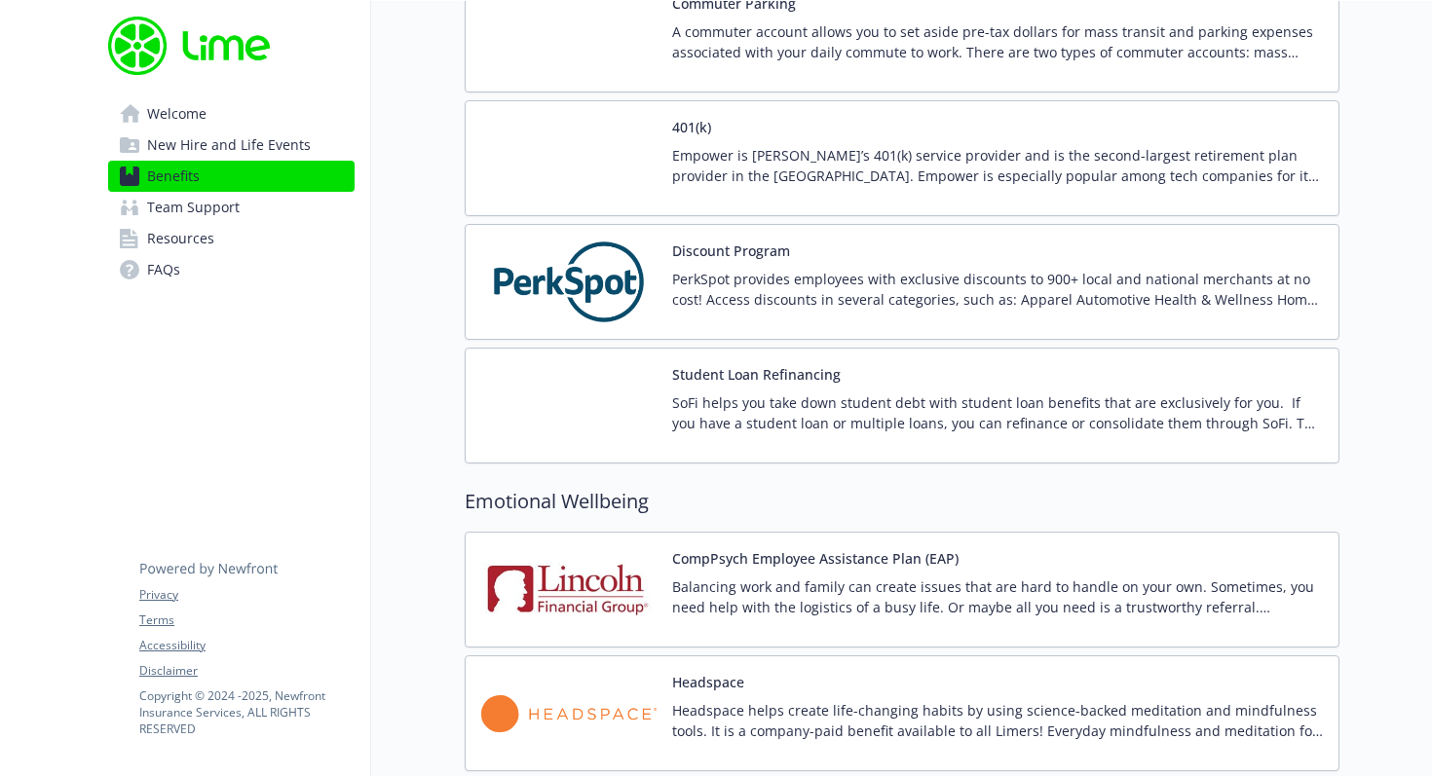
scroll to position [3151, 0]
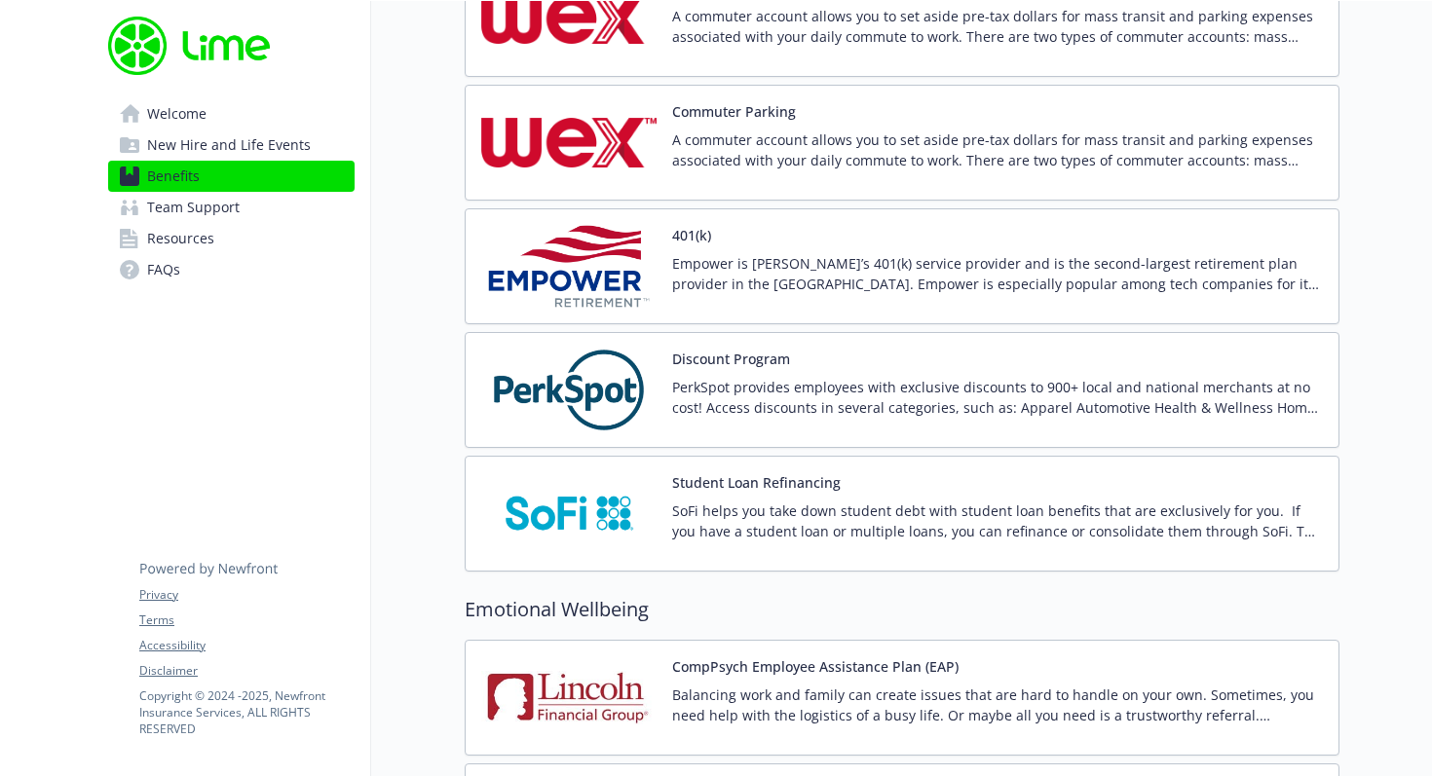
click at [604, 389] on img at bounding box center [568, 390] width 175 height 83
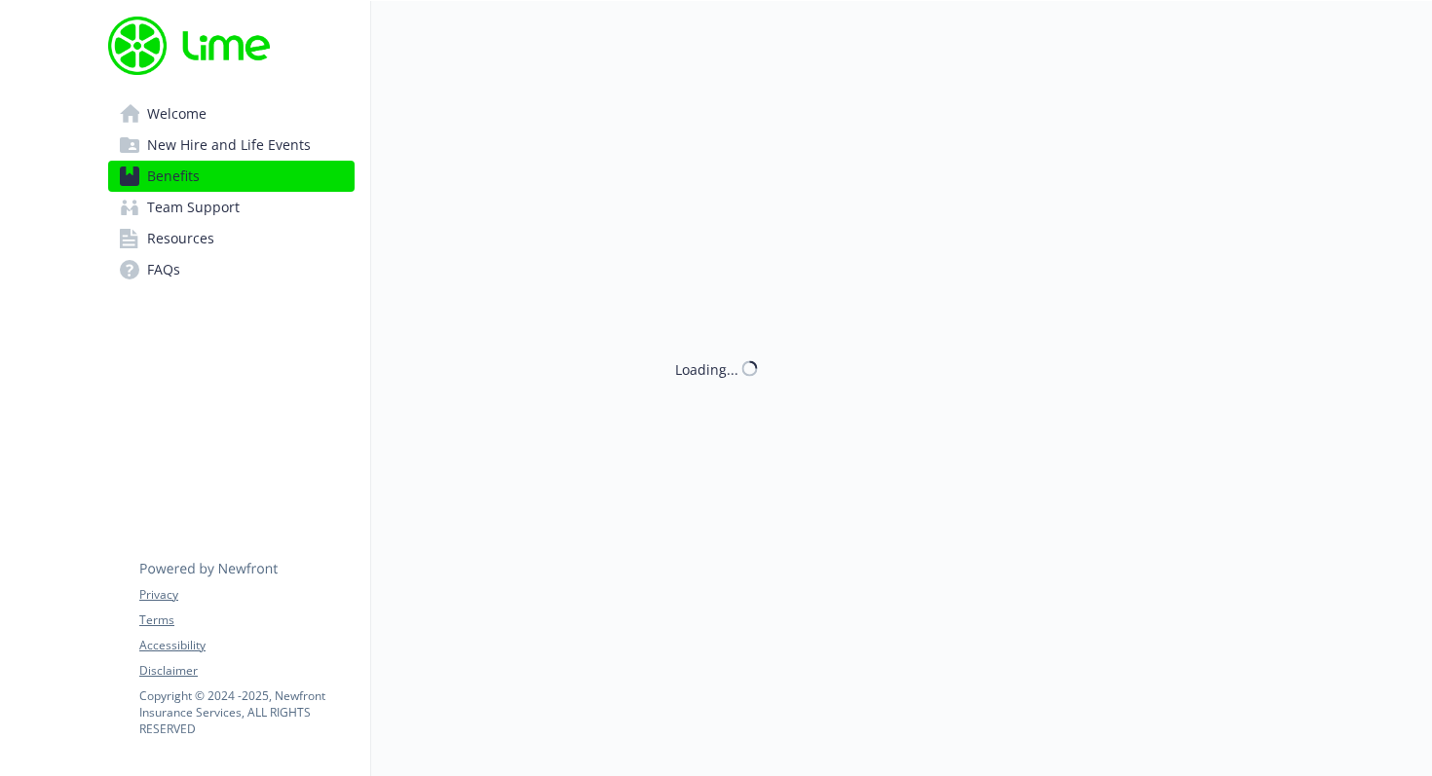
scroll to position [3151, 0]
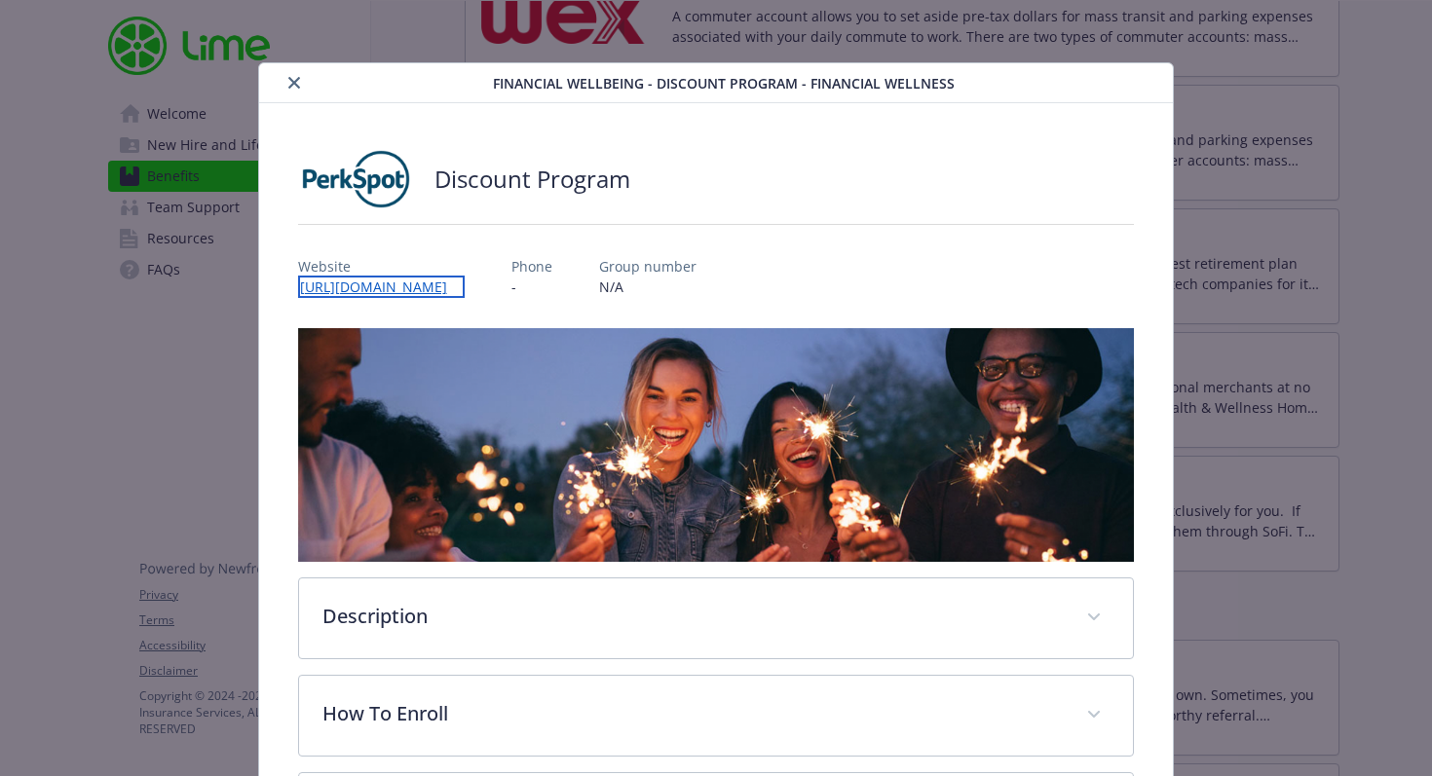
click at [450, 284] on link "[URL][DOMAIN_NAME]" at bounding box center [381, 287] width 167 height 22
